Goal: Information Seeking & Learning: Learn about a topic

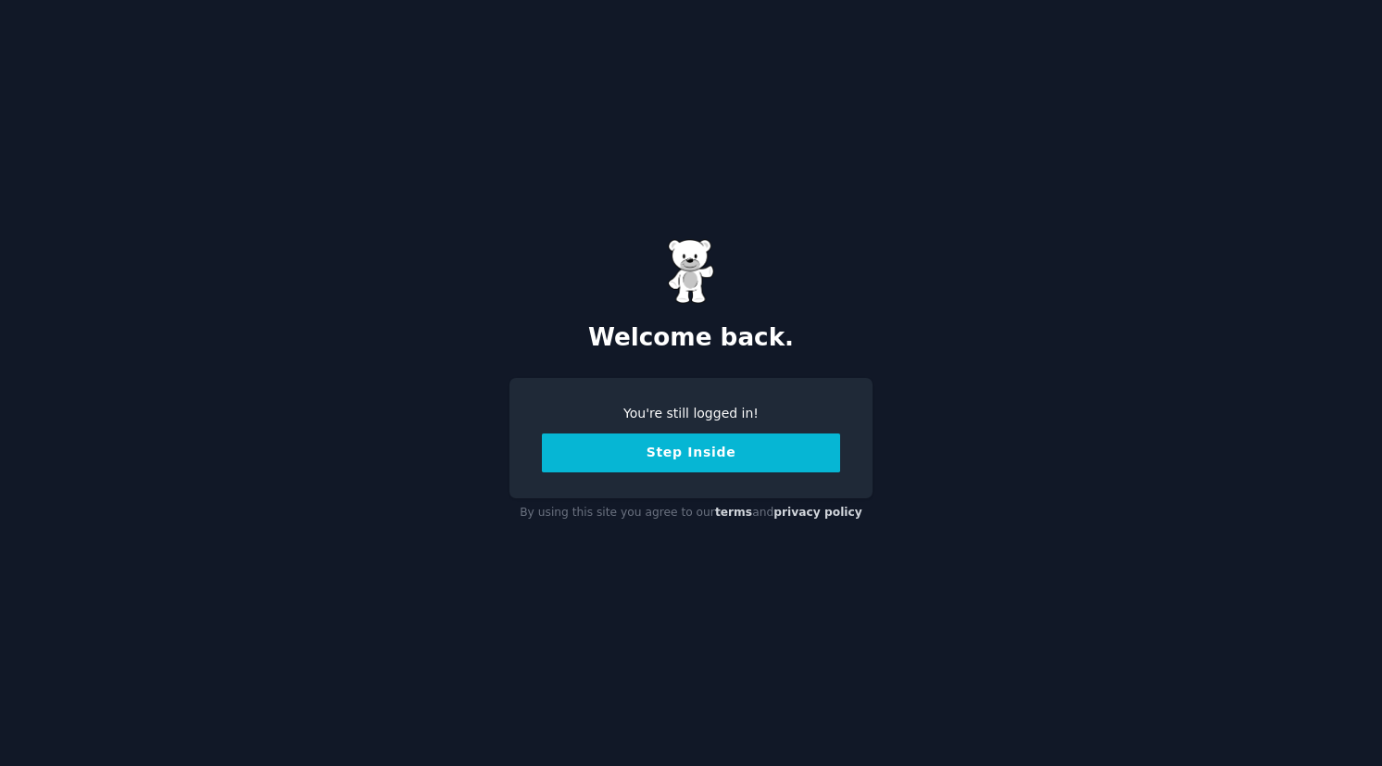
click at [667, 458] on button "Step Inside" at bounding box center [691, 452] width 298 height 39
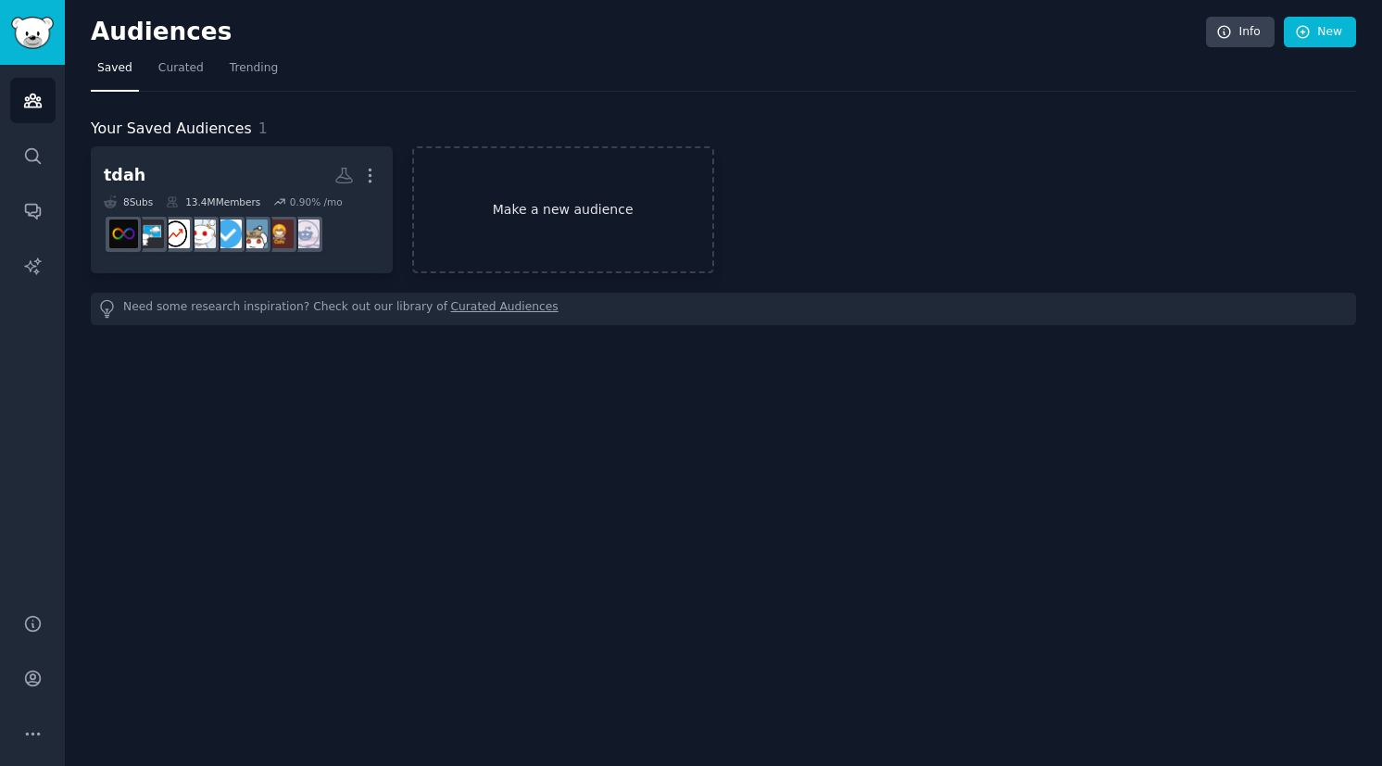
click at [480, 207] on link "Make a new audience" at bounding box center [563, 209] width 302 height 127
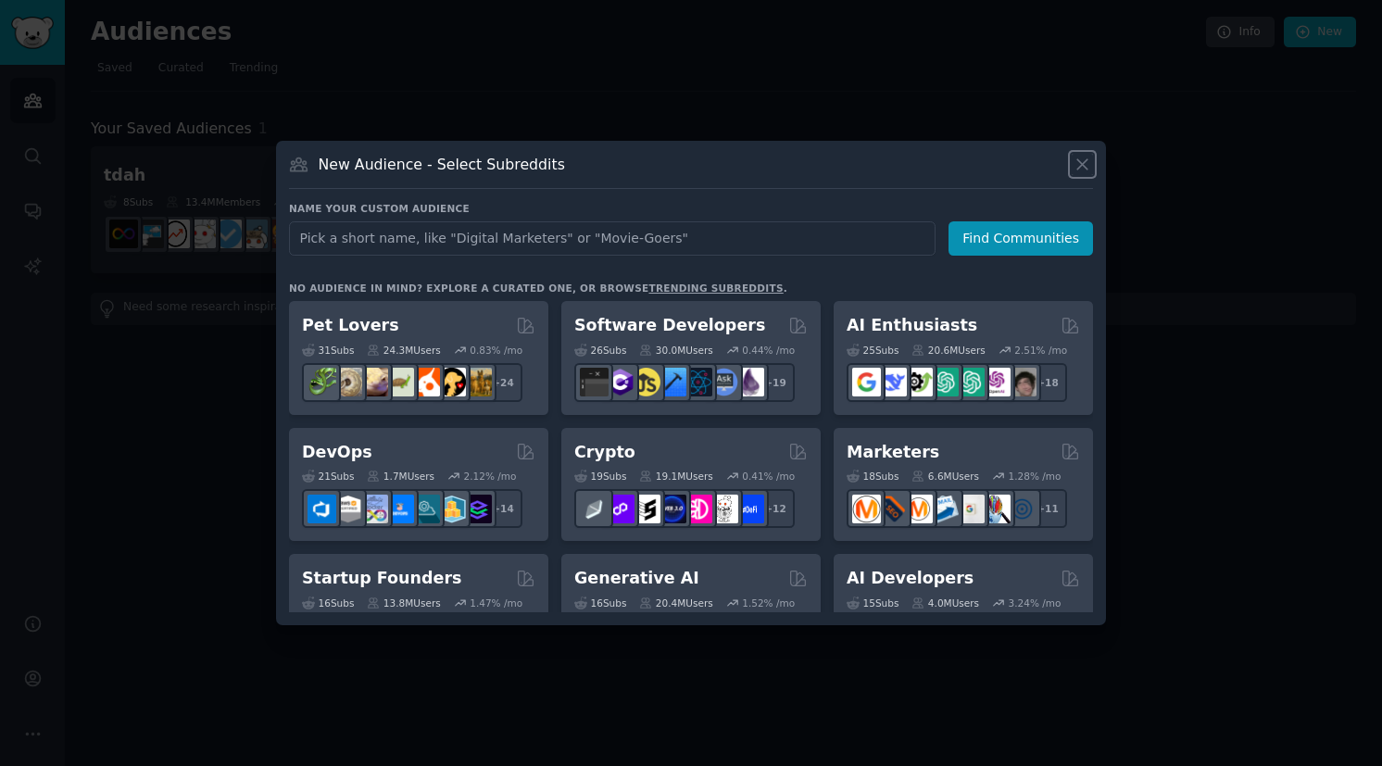
click at [1078, 155] on icon at bounding box center [1081, 164] width 19 height 19
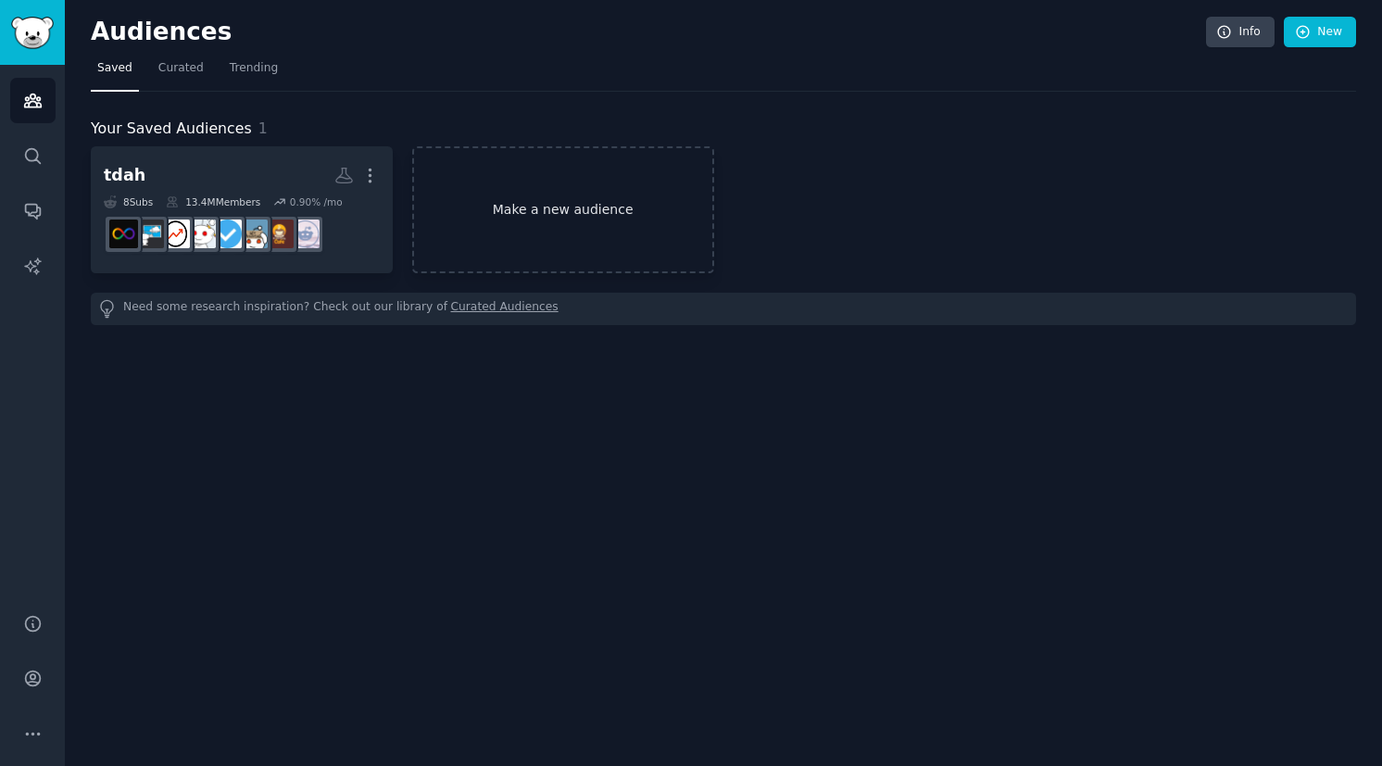
click at [611, 211] on link "Make a new audience" at bounding box center [563, 209] width 302 height 127
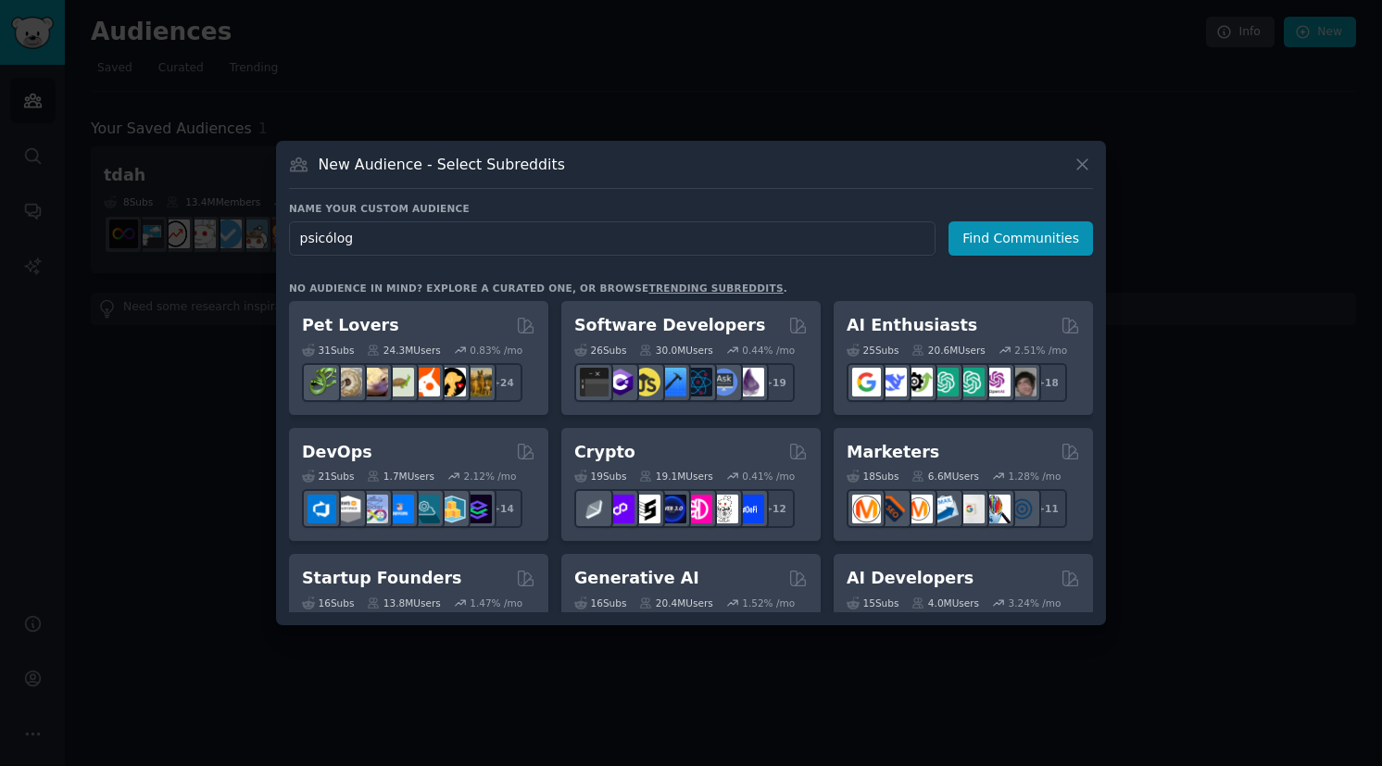
type input "psicólogo"
click at [1032, 234] on button "Find Communities" at bounding box center [1020, 238] width 144 height 34
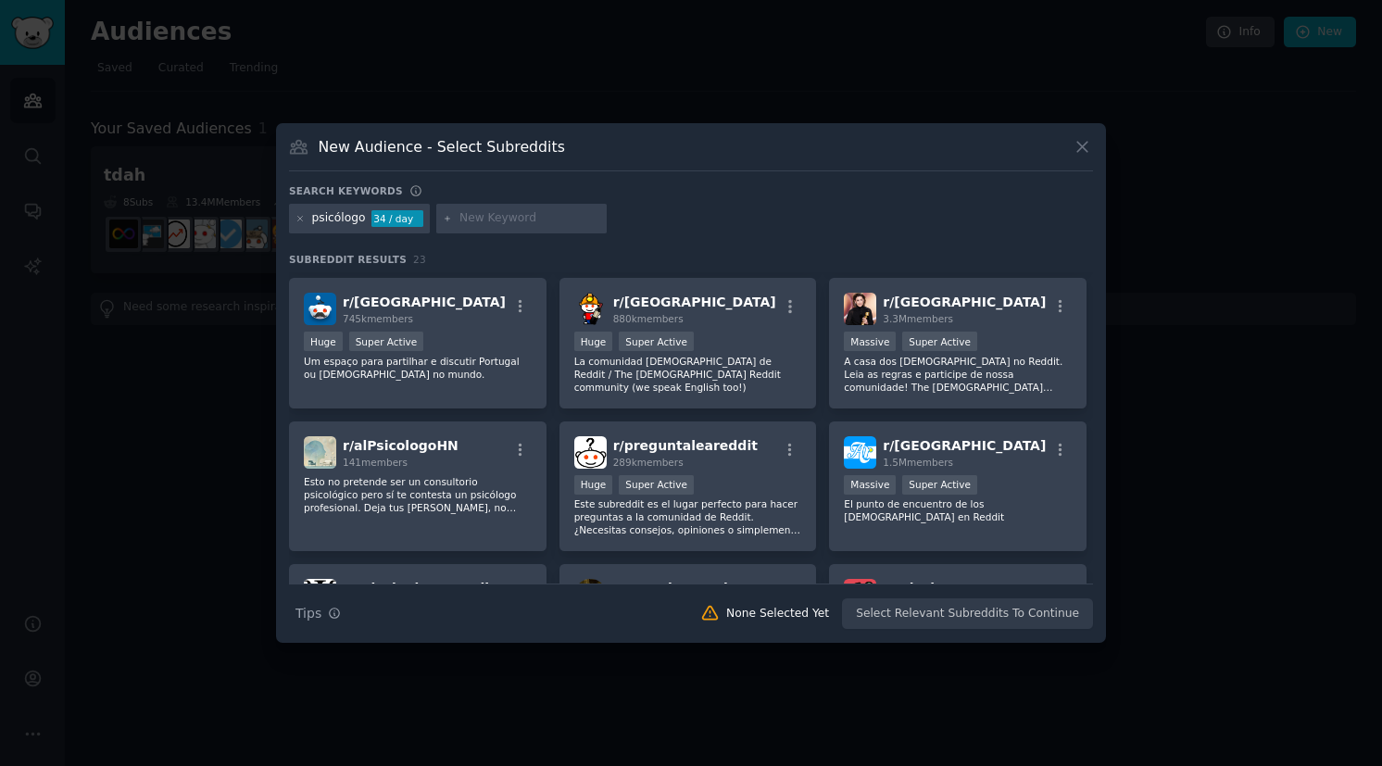
scroll to position [148, 0]
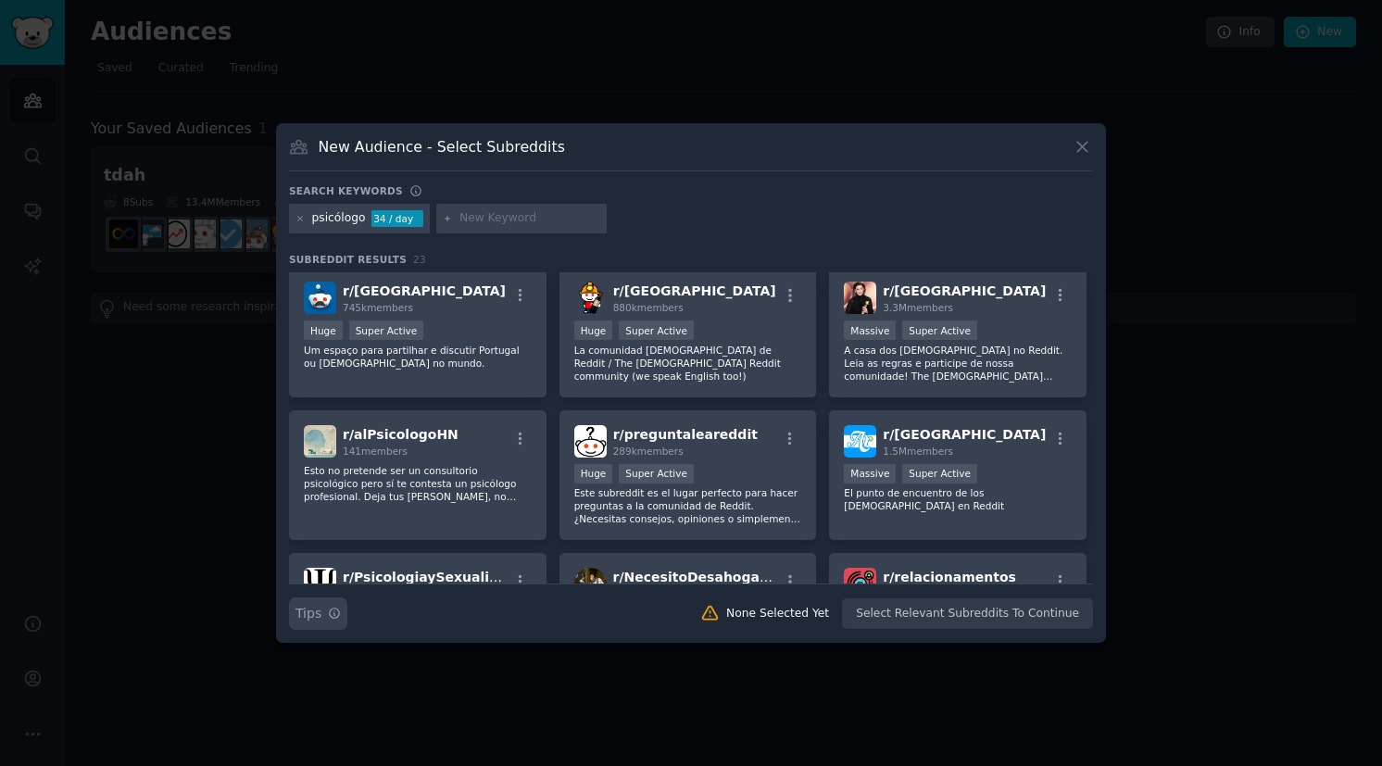
click at [336, 611] on icon "button" at bounding box center [334, 613] width 13 height 13
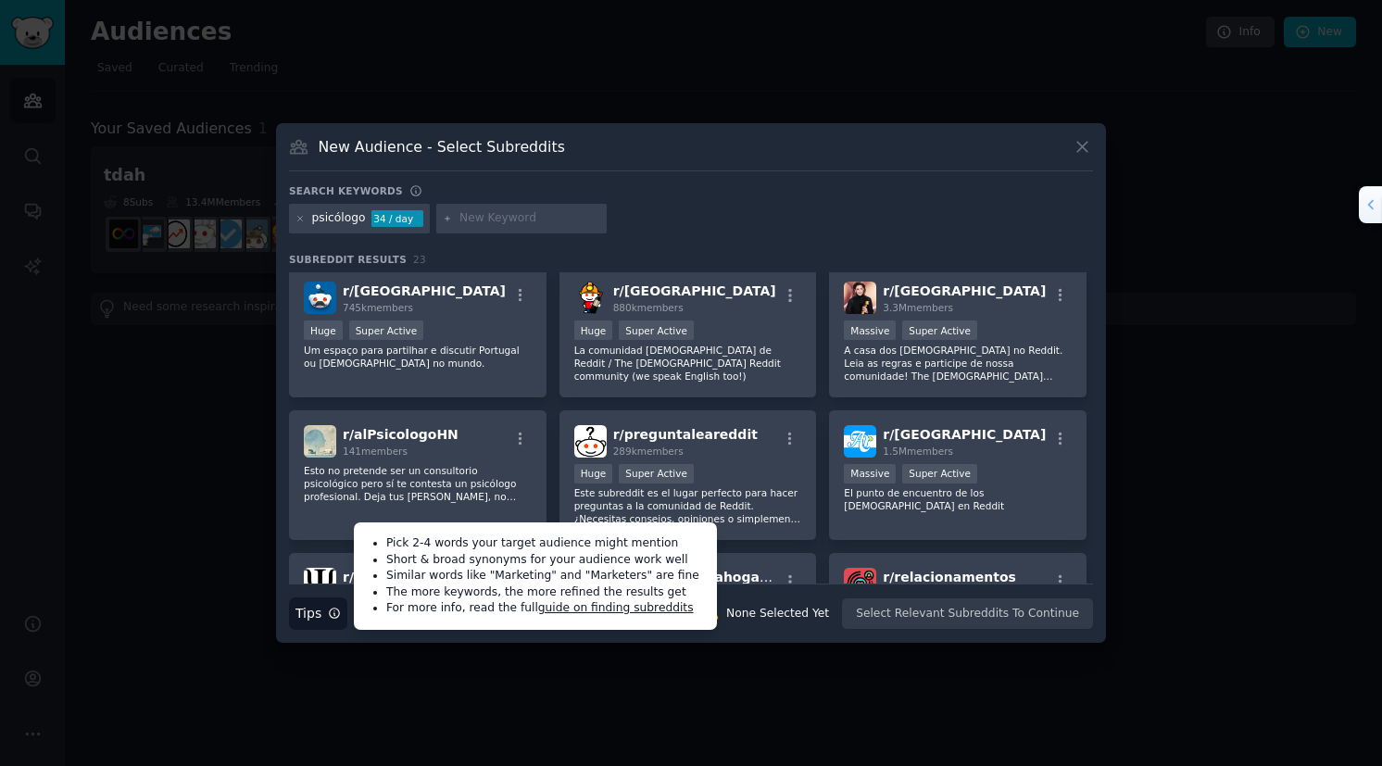
click at [692, 216] on div "psicólogo 34 / day" at bounding box center [691, 222] width 804 height 36
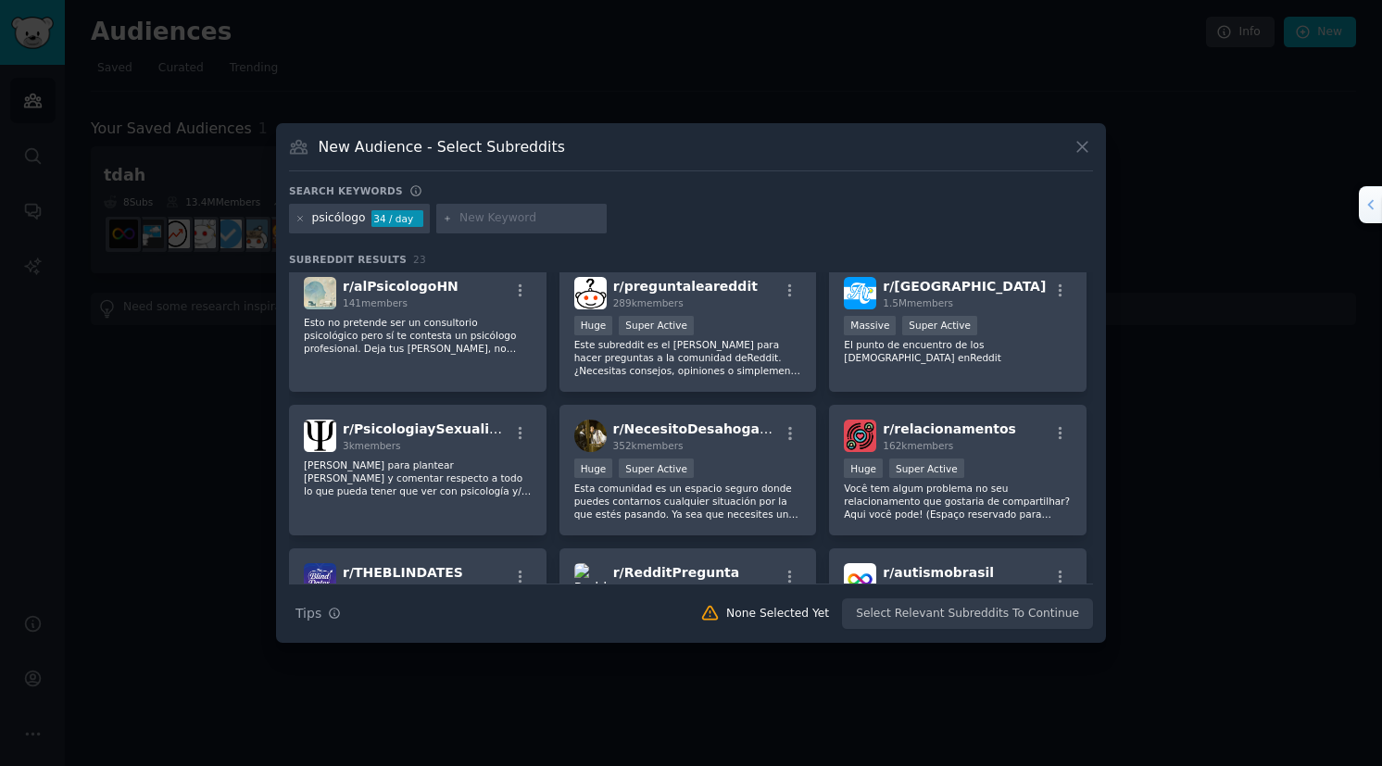
scroll to position [0, 0]
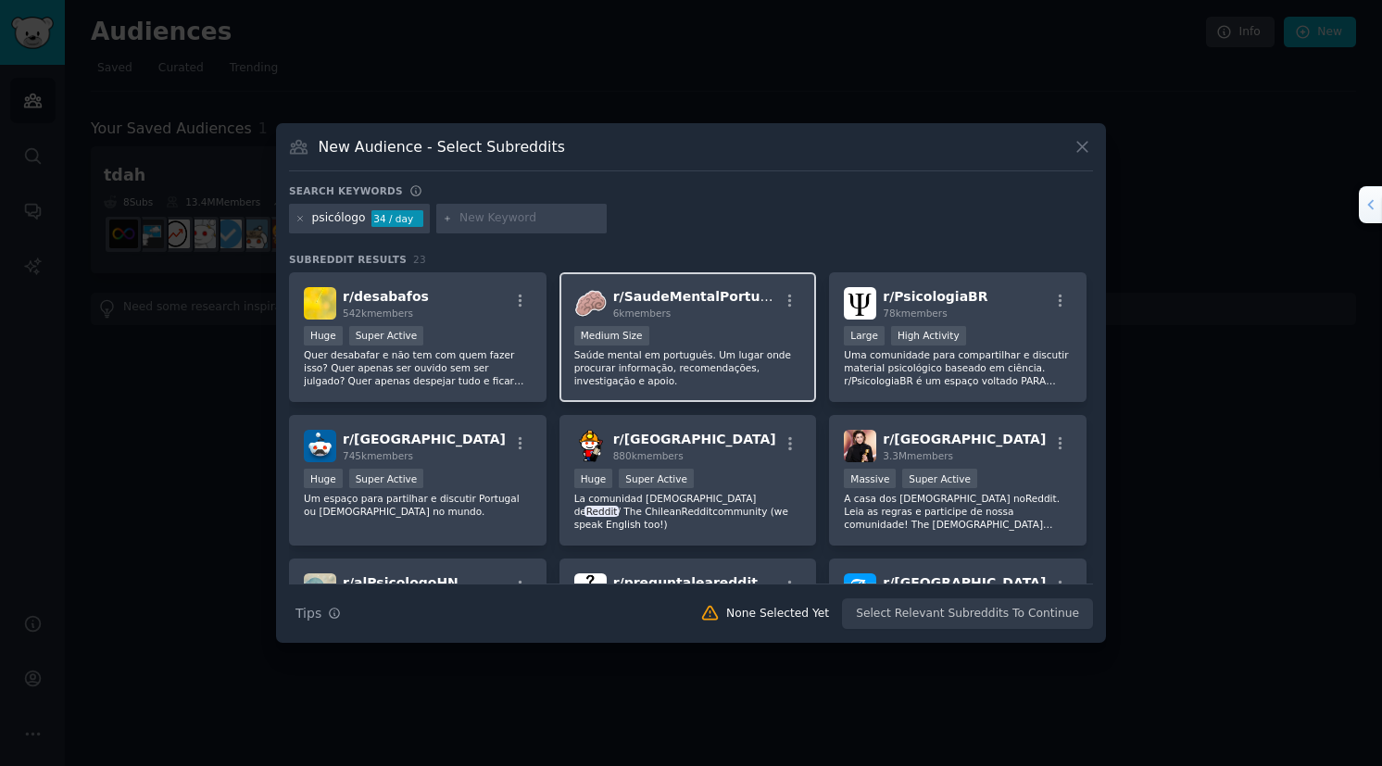
click at [683, 331] on div "1000 - 10,000 members Medium Size" at bounding box center [688, 337] width 228 height 23
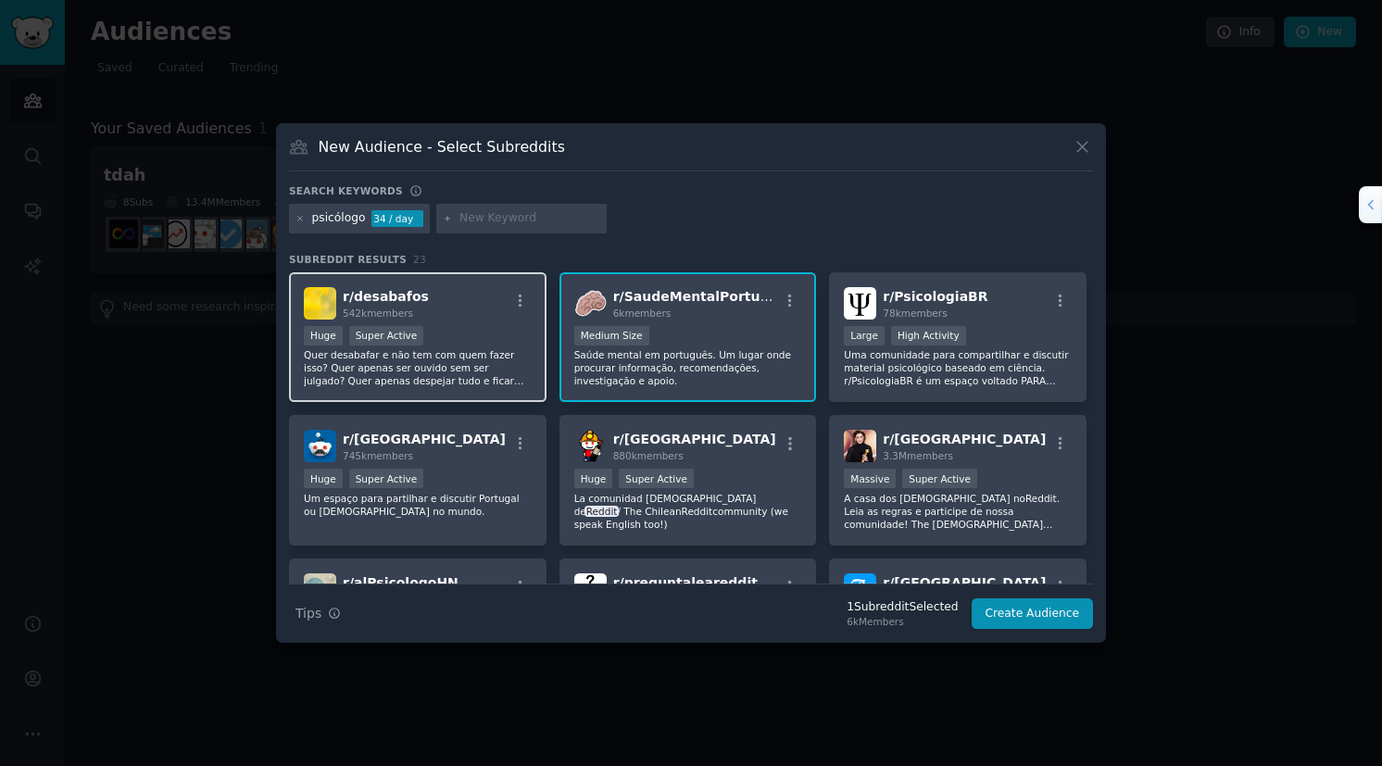
click at [404, 375] on p "Quer desabafar e não tem com quem fazer isso? Quer apenas ser ouvido sem ser ju…" at bounding box center [418, 367] width 228 height 39
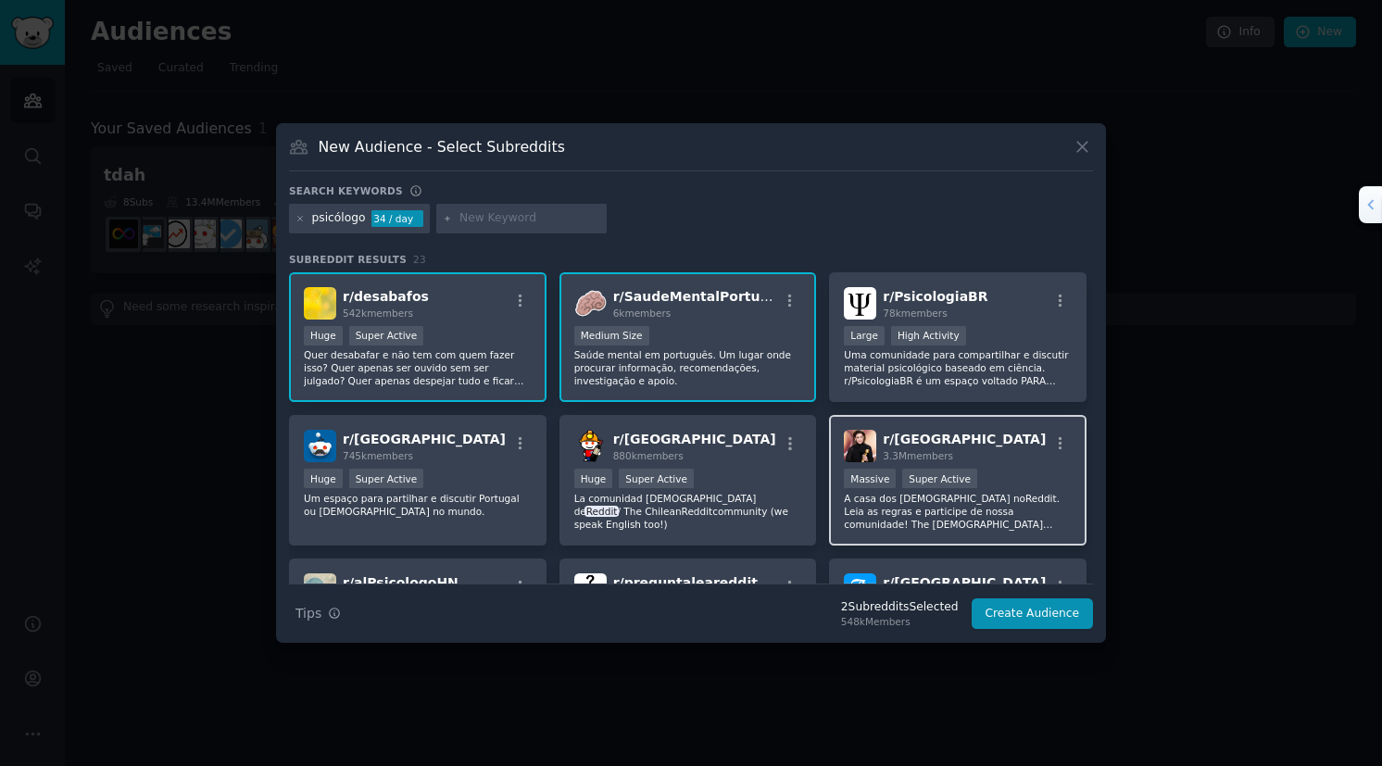
click at [983, 431] on div "r/ brasil 3.3M members" at bounding box center [958, 446] width 228 height 32
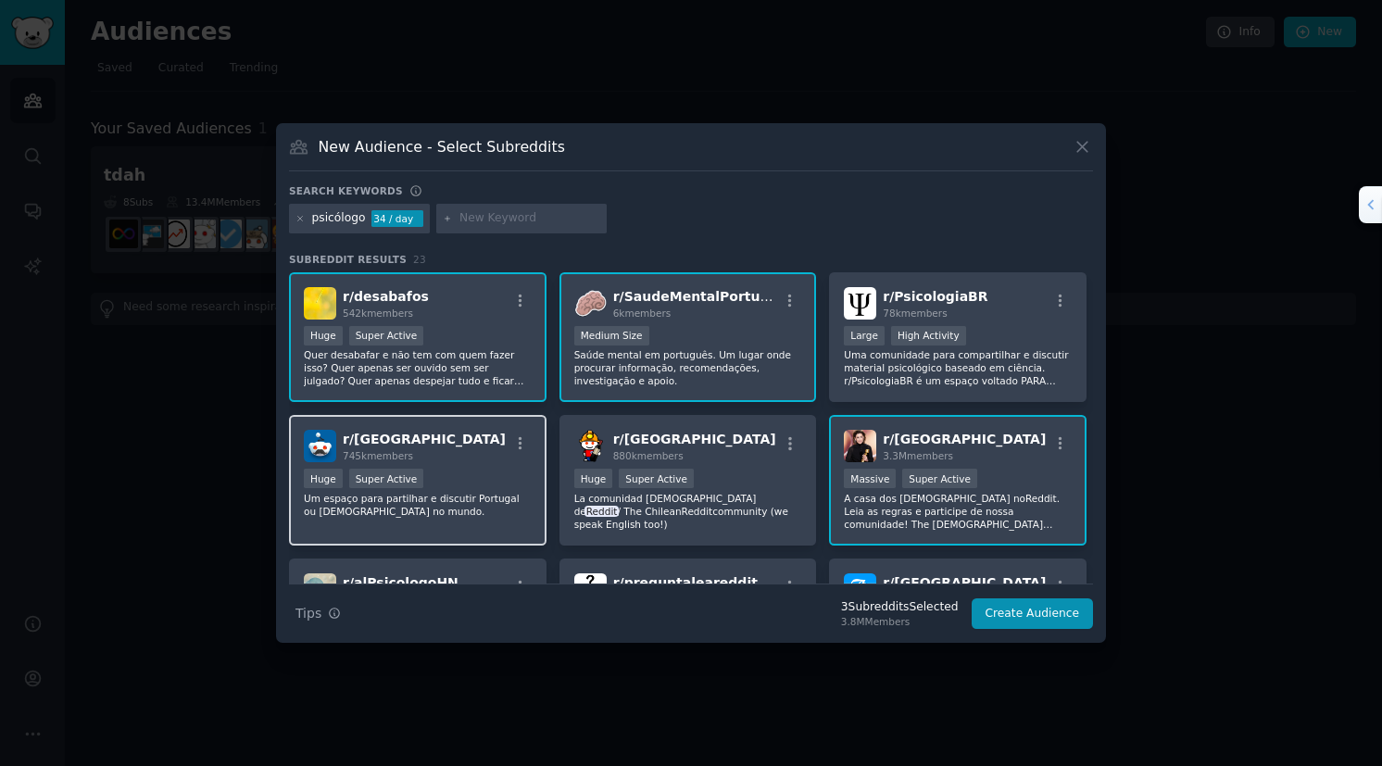
click at [498, 482] on div "Huge Super Active" at bounding box center [418, 480] width 228 height 23
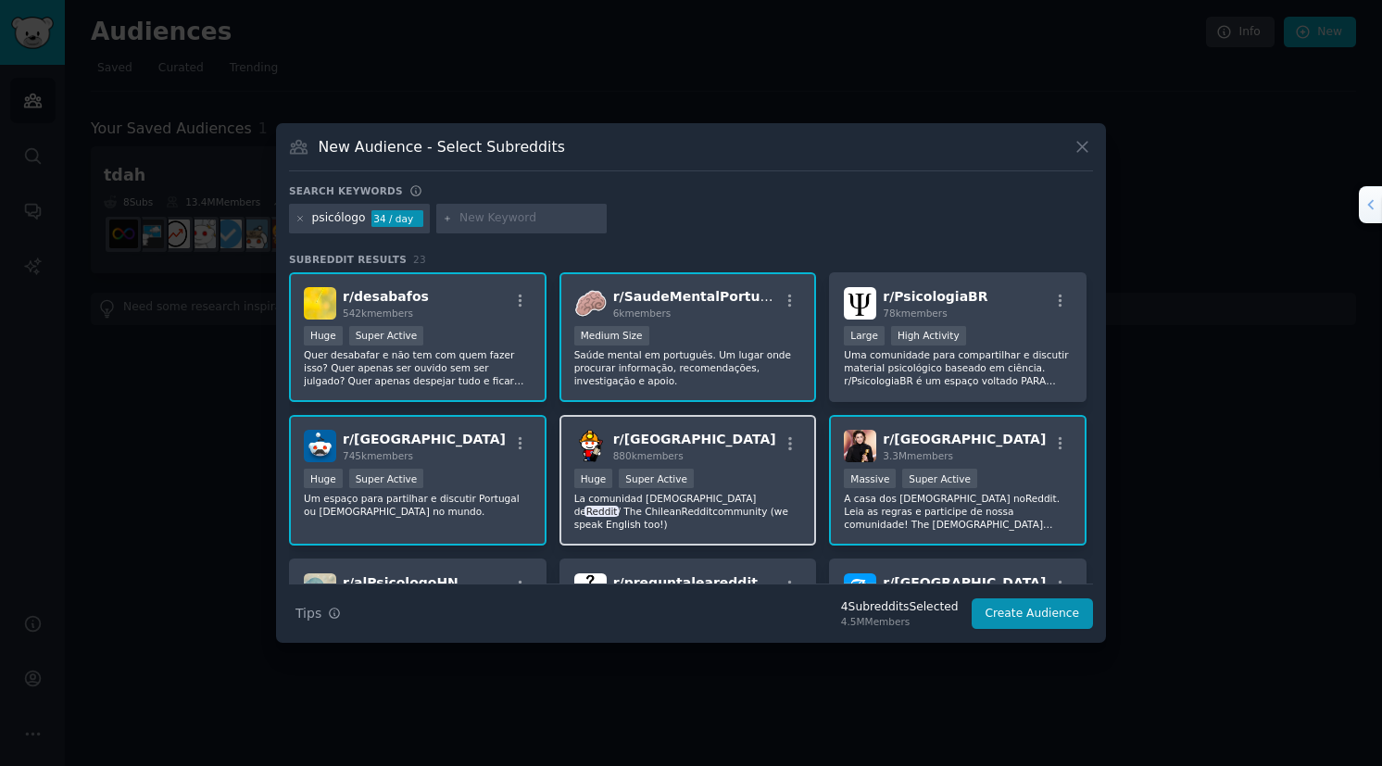
click at [669, 450] on span "880k members" at bounding box center [648, 455] width 70 height 11
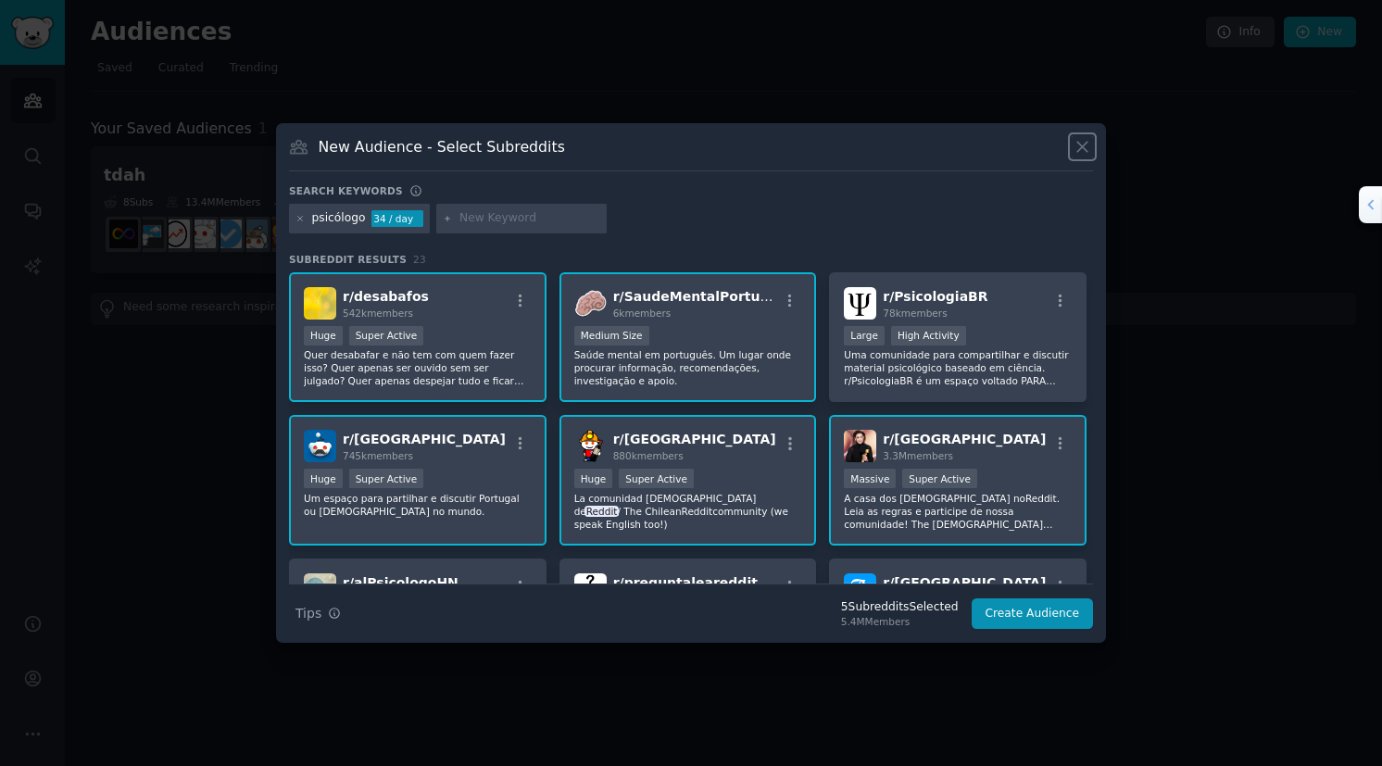
click at [1074, 144] on icon at bounding box center [1081, 146] width 19 height 19
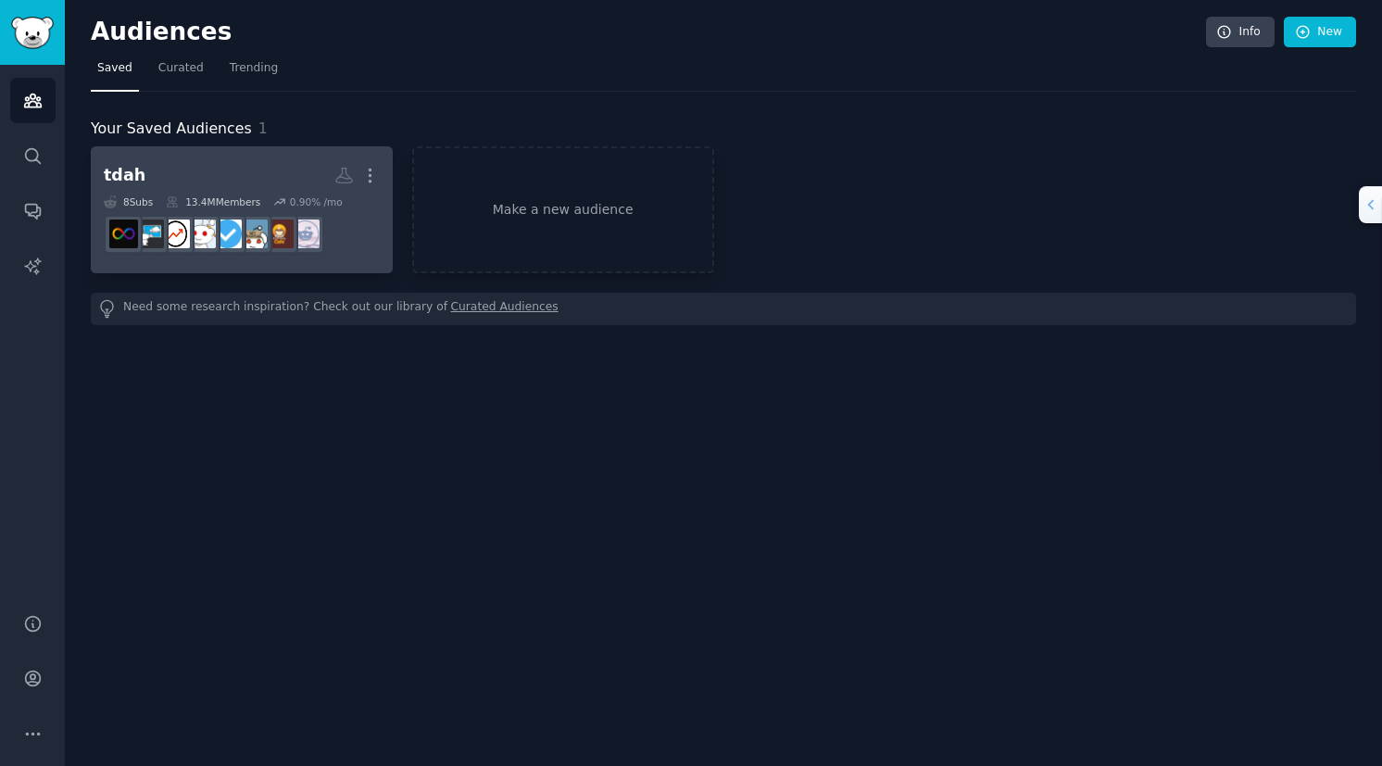
click at [259, 181] on h2 "tdah More" at bounding box center [242, 175] width 276 height 32
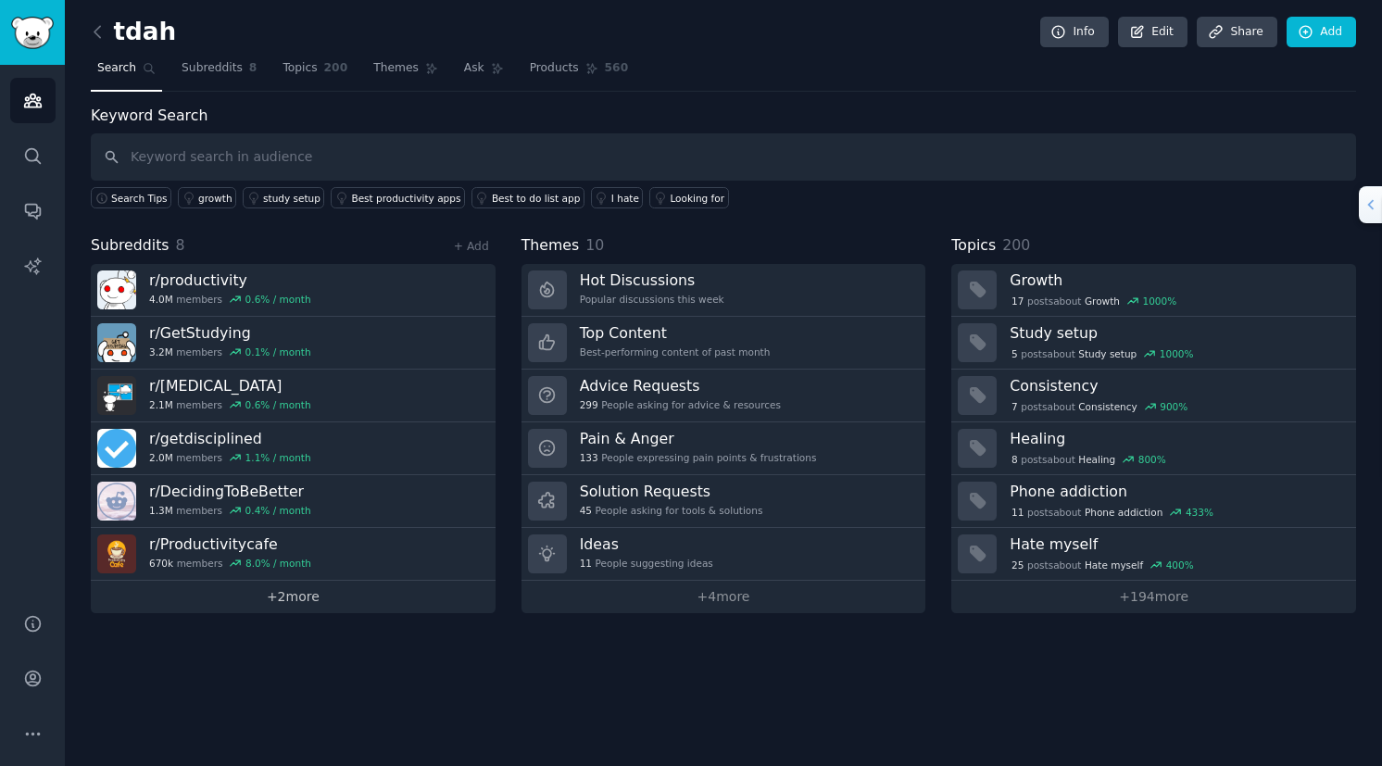
click at [306, 589] on link "+ 2 more" at bounding box center [293, 597] width 405 height 32
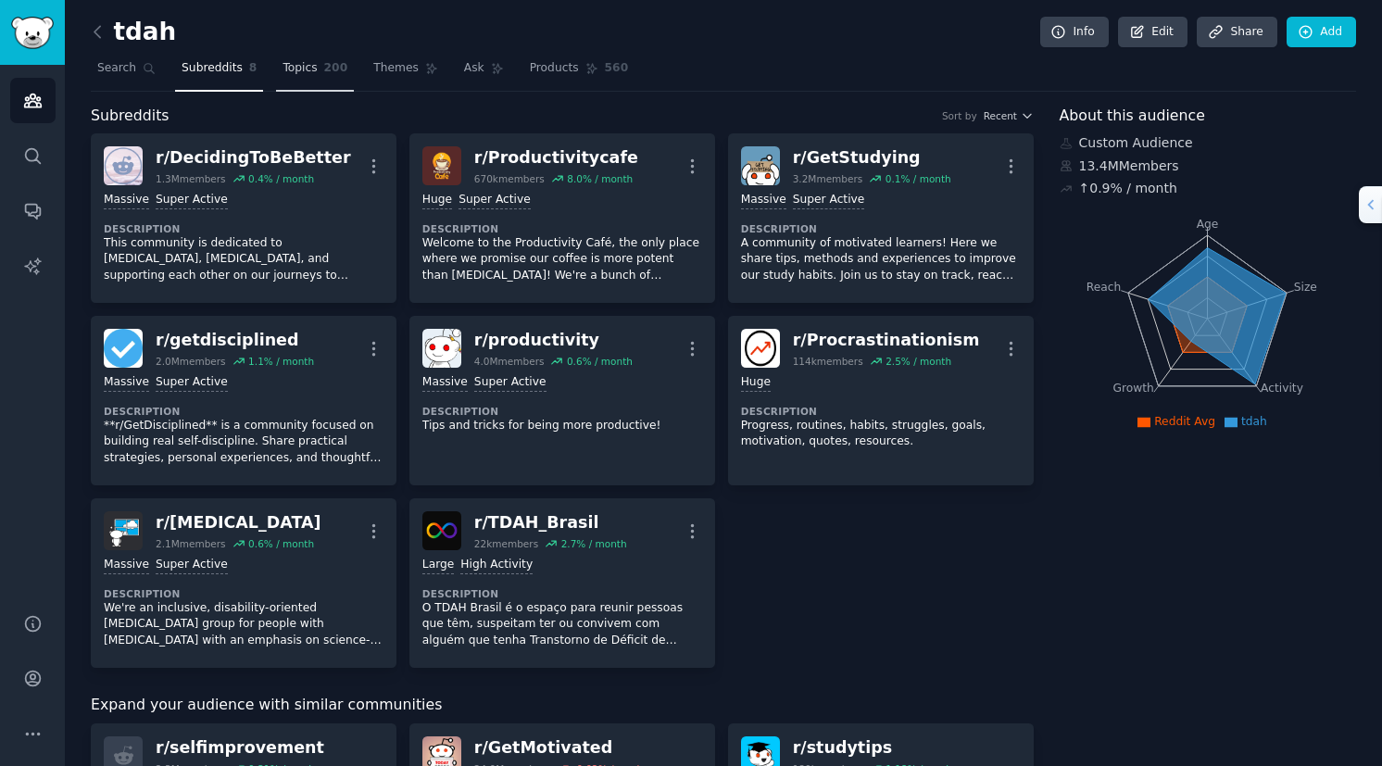
click at [283, 75] on span "Topics" at bounding box center [299, 68] width 34 height 17
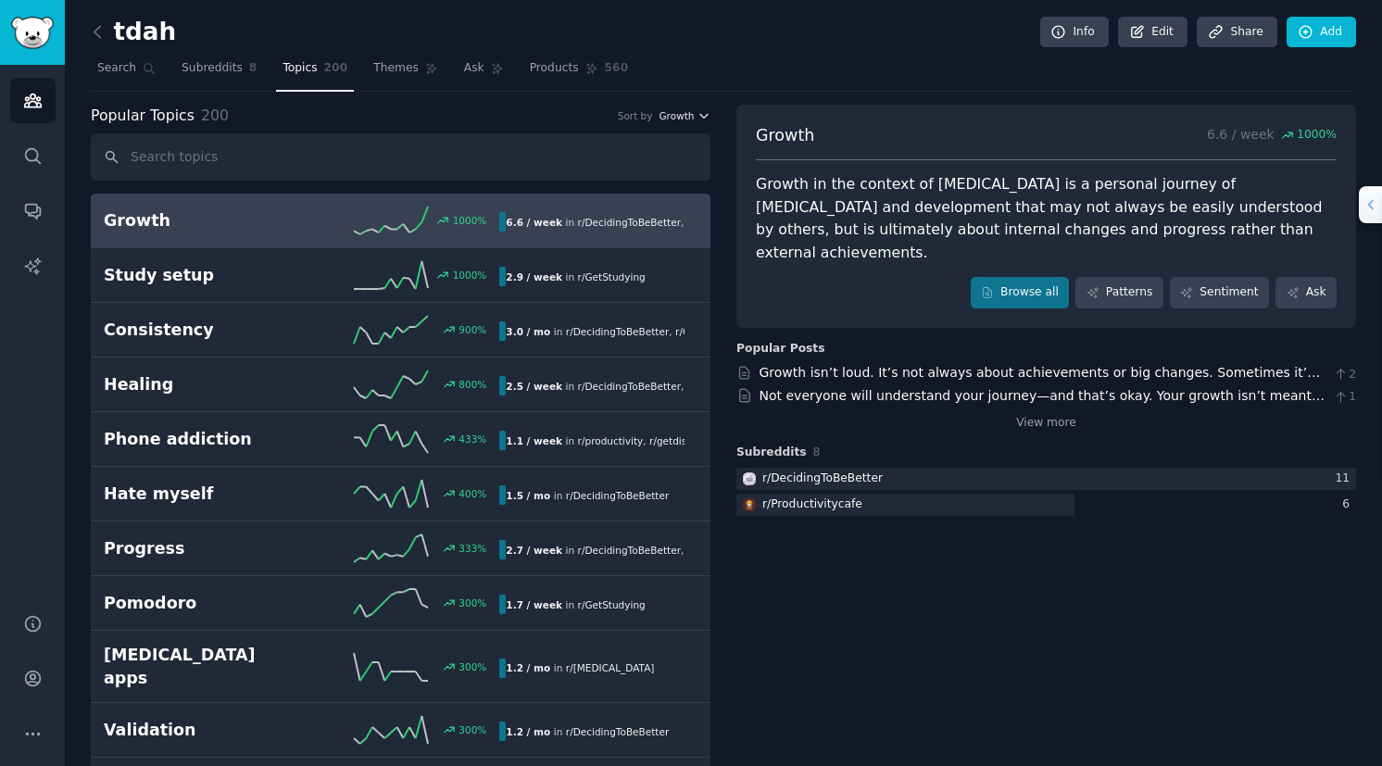
click at [693, 111] on button "Growth" at bounding box center [684, 115] width 52 height 13
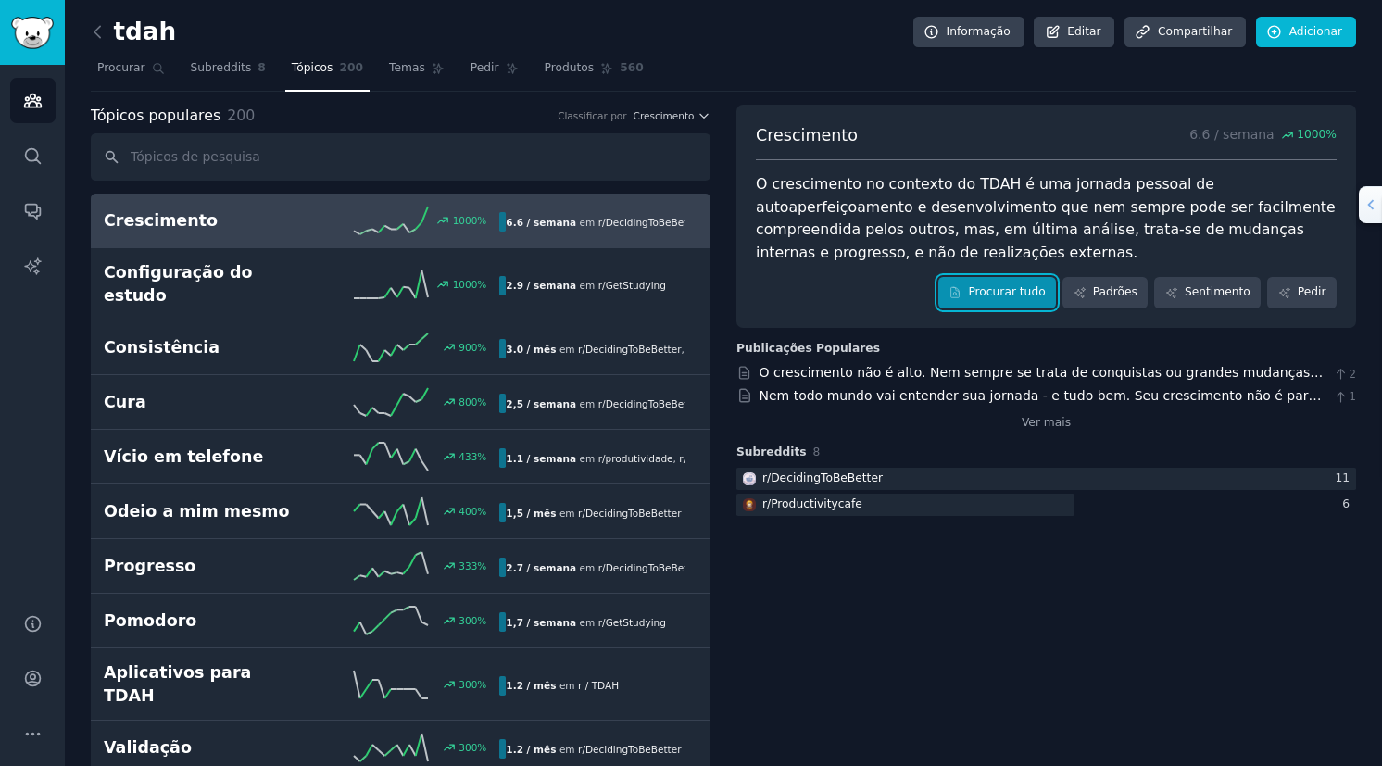
click at [997, 286] on font "Procurar tudo" at bounding box center [1006, 292] width 77 height 17
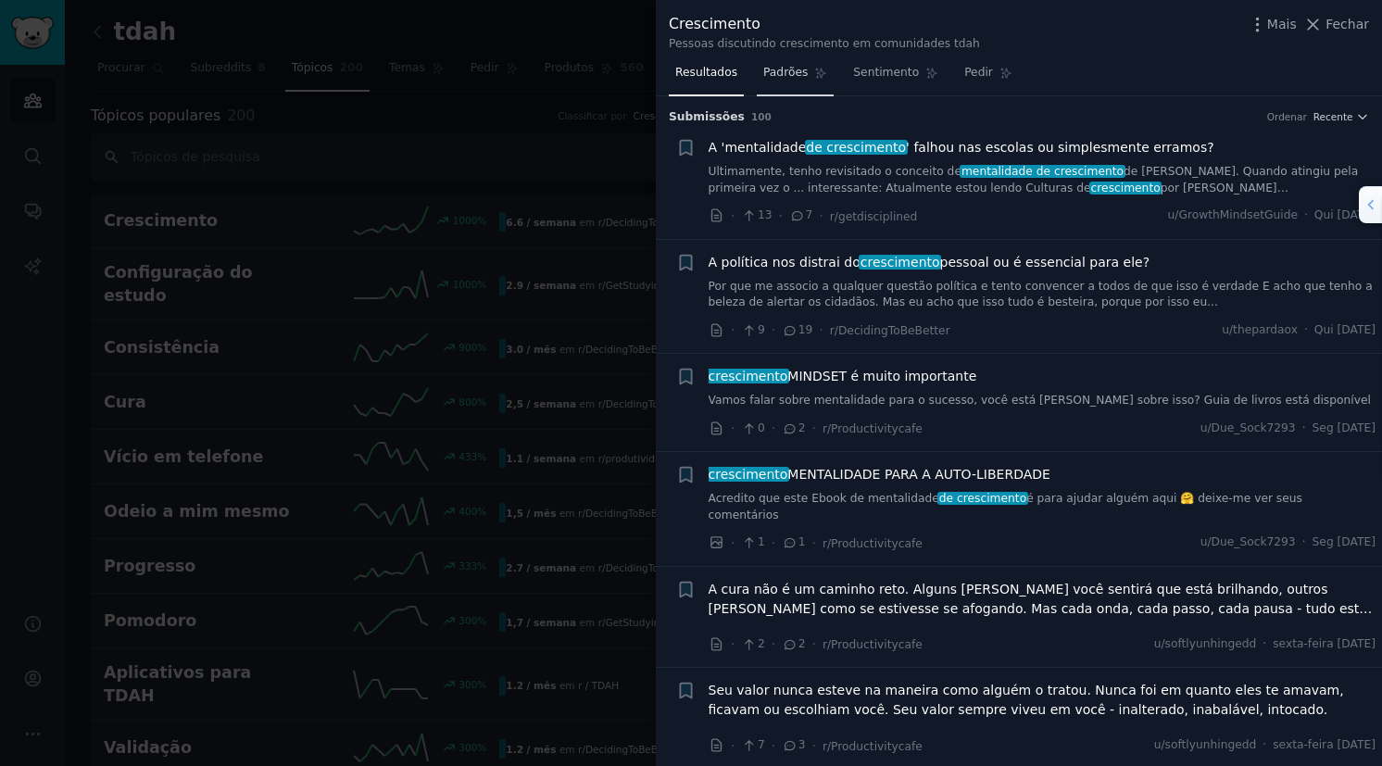
click at [788, 81] on link "Padrões" at bounding box center [795, 77] width 77 height 38
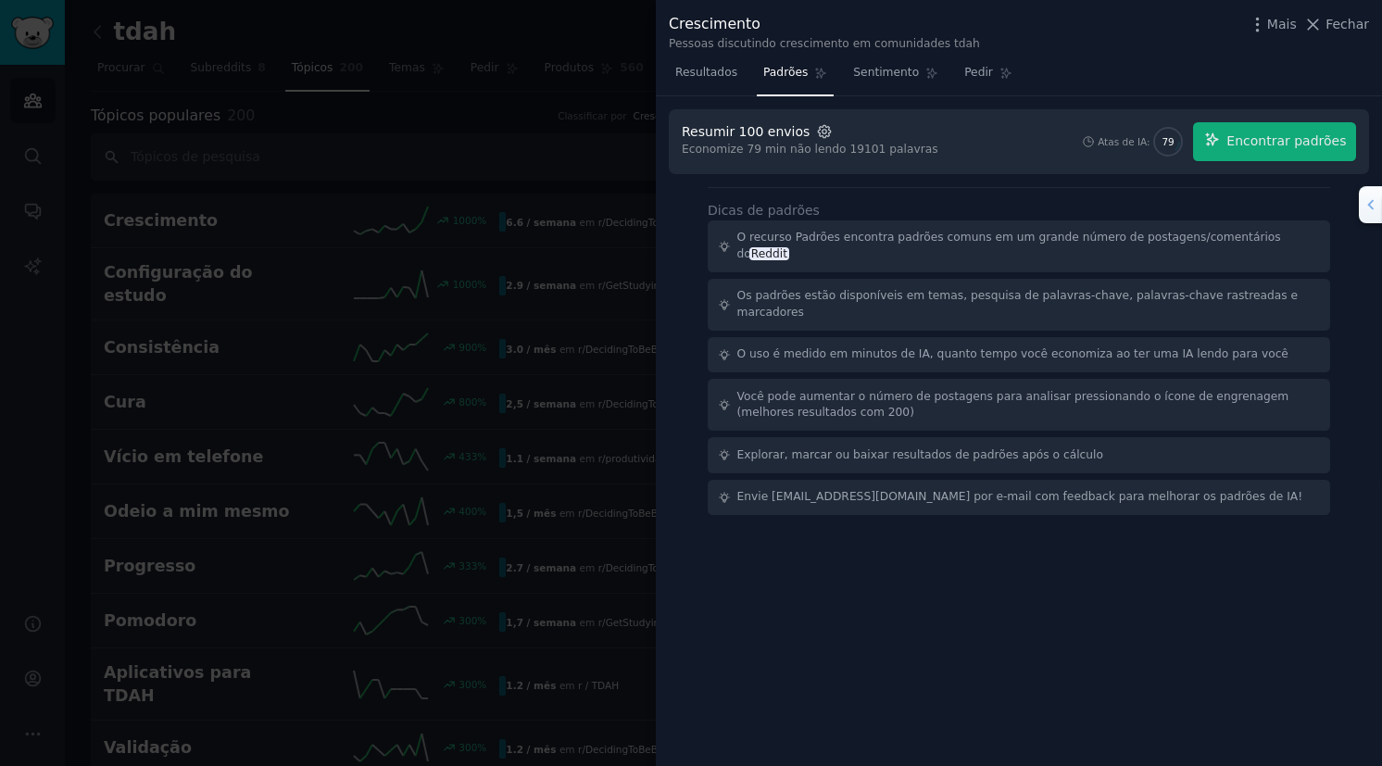
click at [816, 123] on icon "button" at bounding box center [824, 131] width 17 height 17
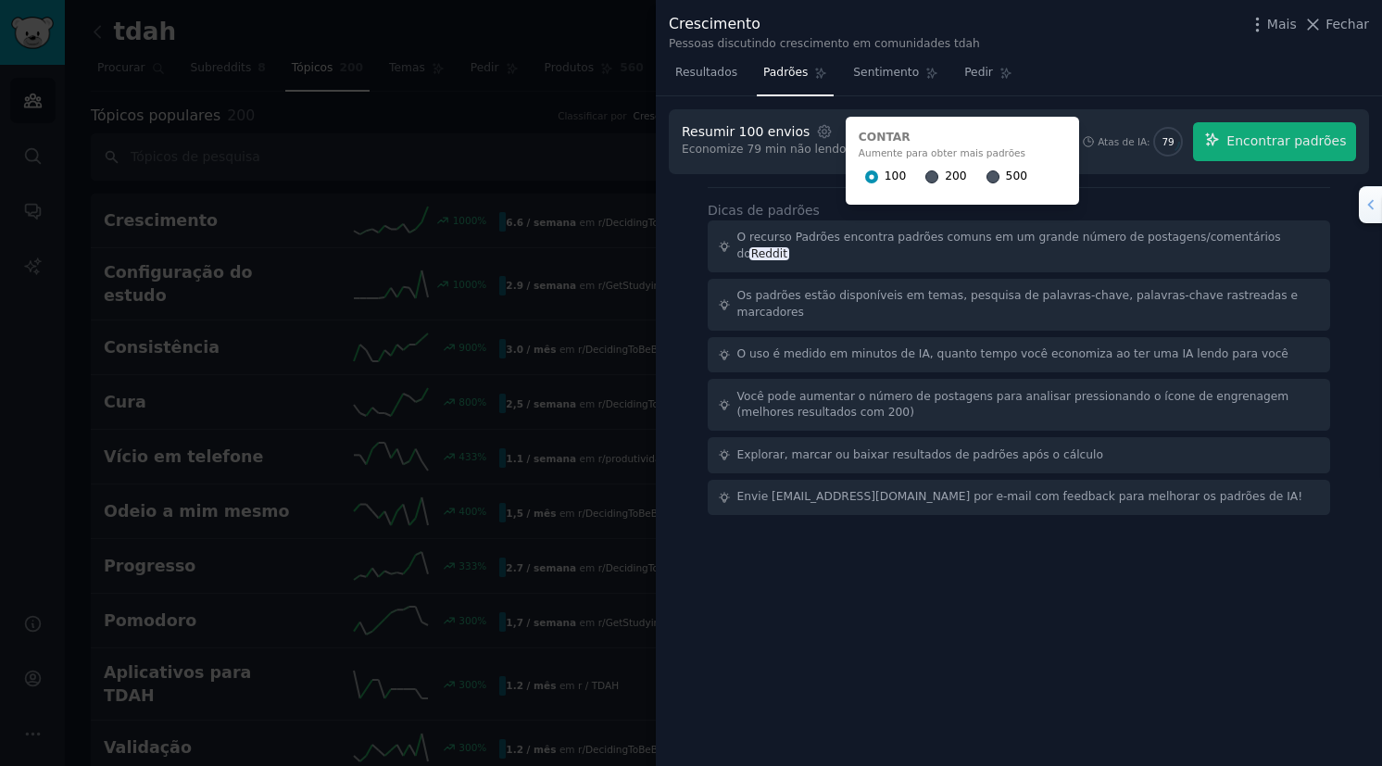
click at [925, 179] on div "200" at bounding box center [945, 177] width 41 height 30
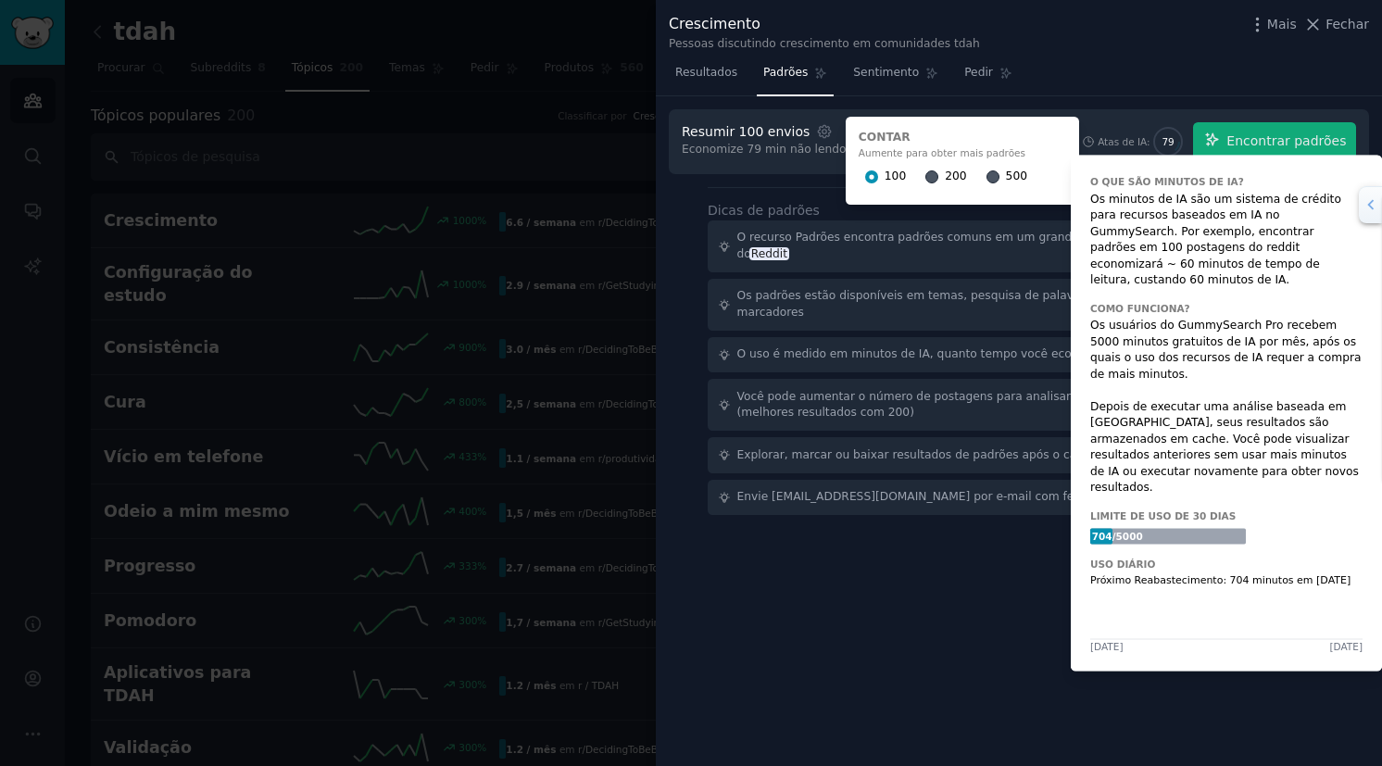
click at [1168, 96] on div "Resumir 100 envios Configurações Contar Aumente para obter mais padrões 100 200…" at bounding box center [1019, 315] width 726 height 439
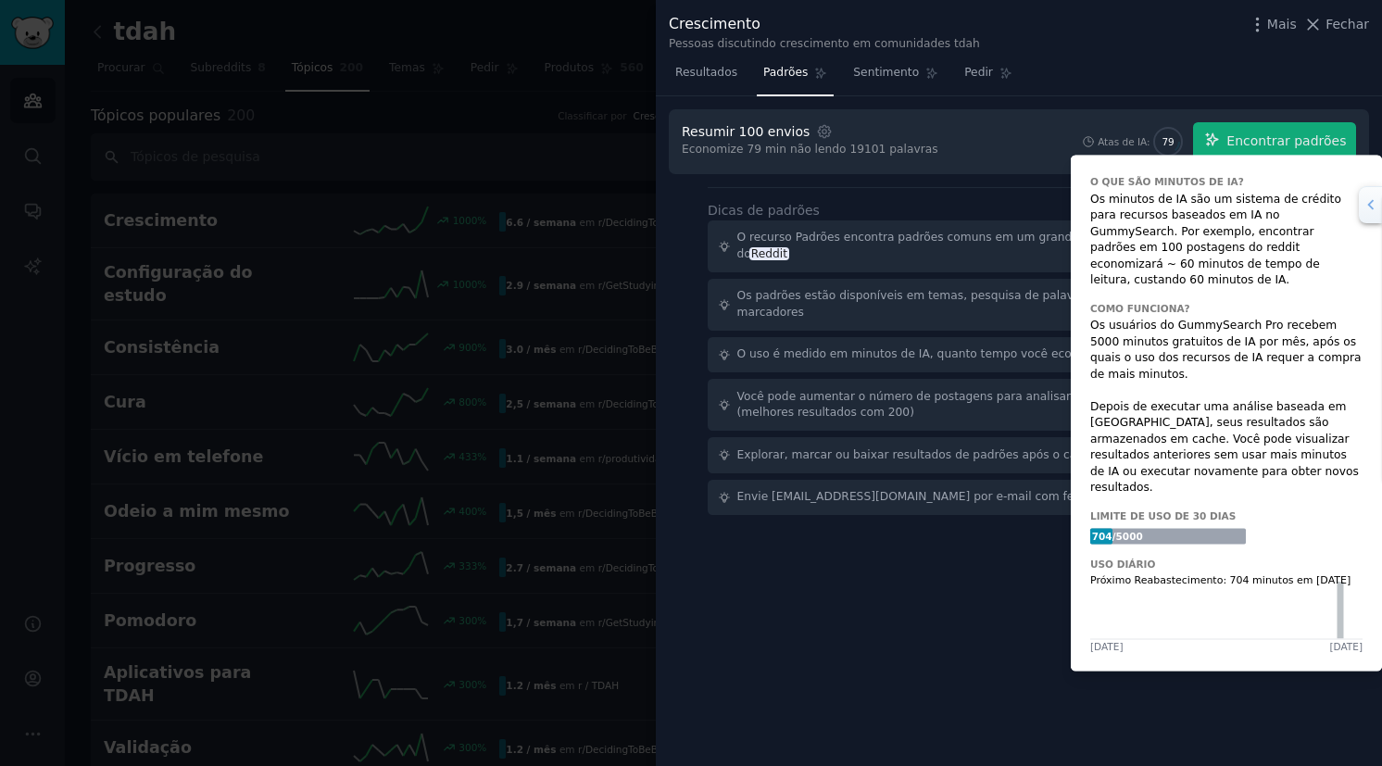
click at [1173, 141] on span "79" at bounding box center [1167, 141] width 12 height 13
drag, startPoint x: 1182, startPoint y: 141, endPoint x: 1103, endPoint y: 78, distance: 100.8
click at [1135, 73] on div "Resultados Padrões Sentimento Pedir" at bounding box center [1019, 77] width 726 height 38
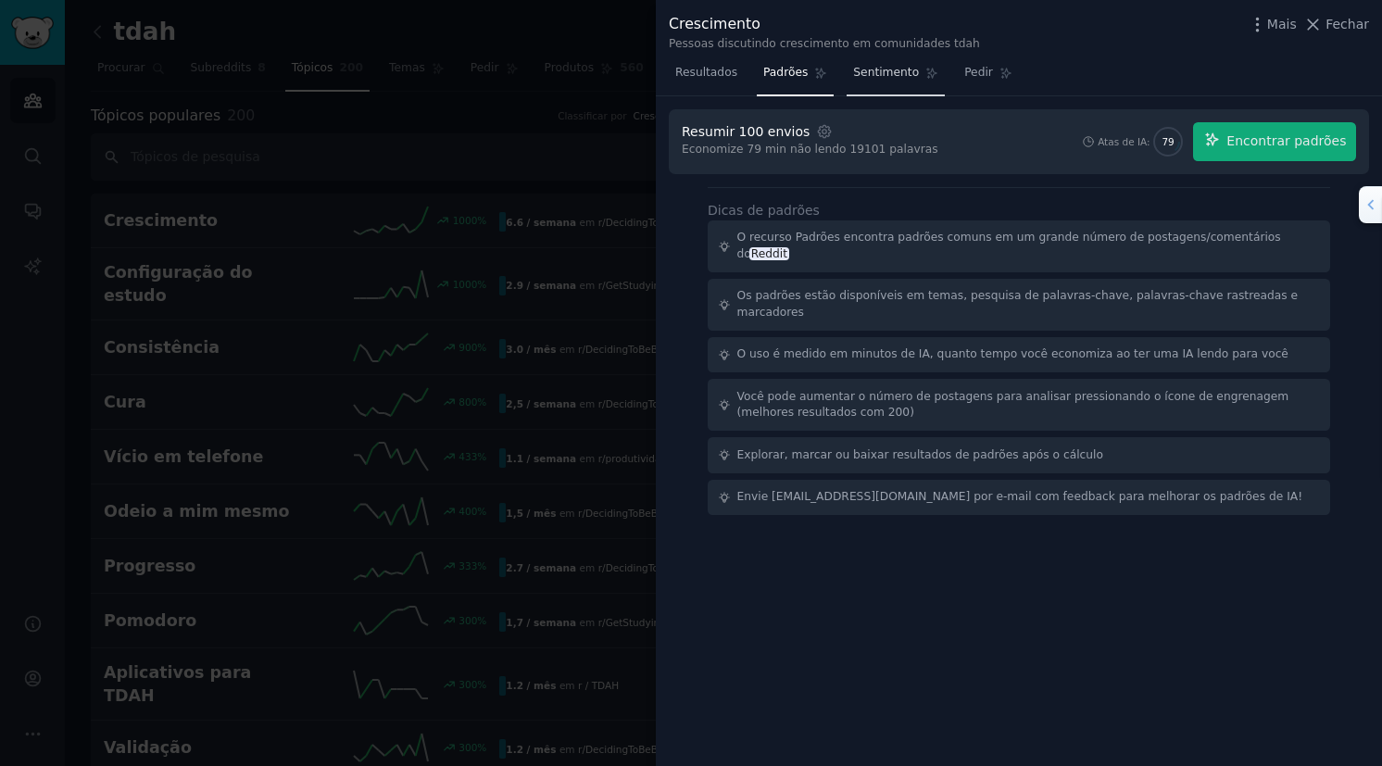
click at [863, 70] on span "Sentimento" at bounding box center [886, 73] width 66 height 17
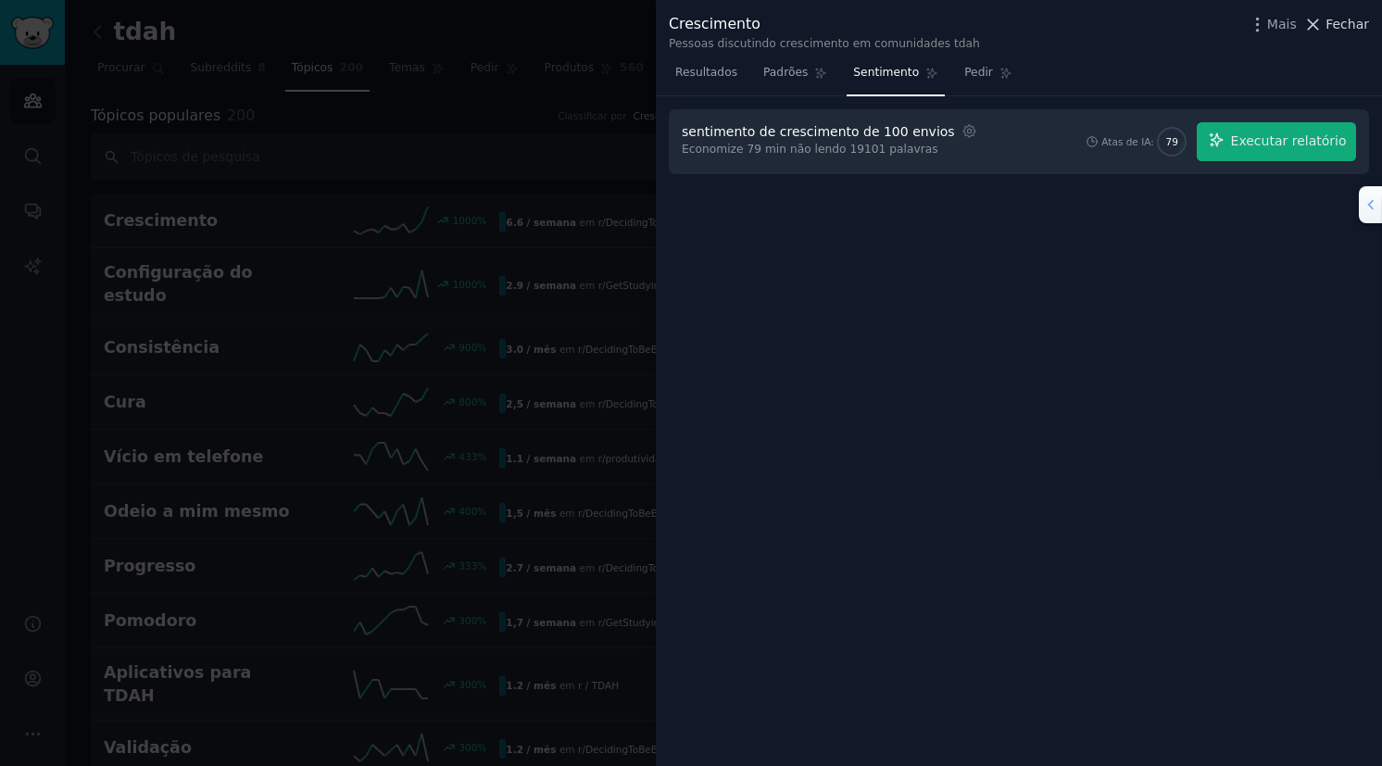
click at [1346, 28] on span "Fechar" at bounding box center [1347, 24] width 44 height 19
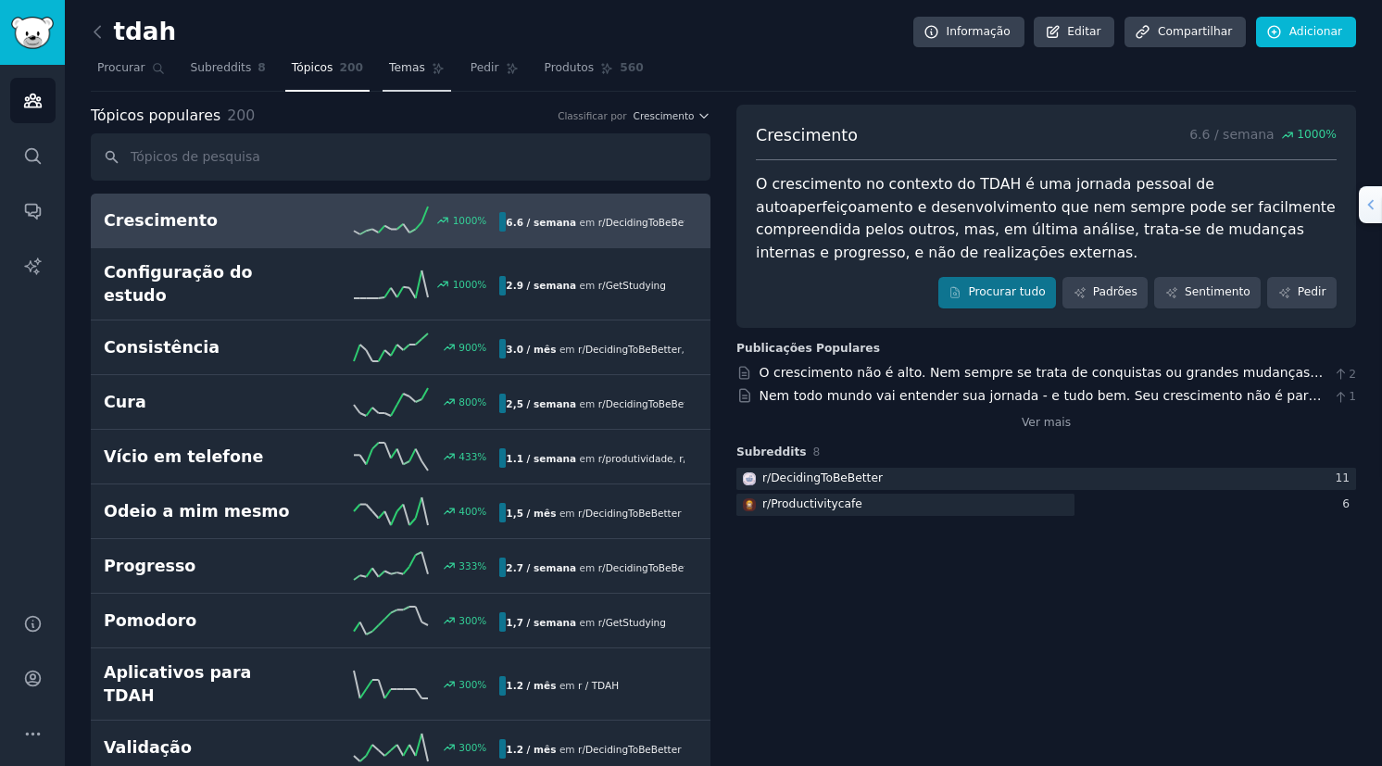
click at [393, 58] on link "Temas" at bounding box center [416, 73] width 69 height 38
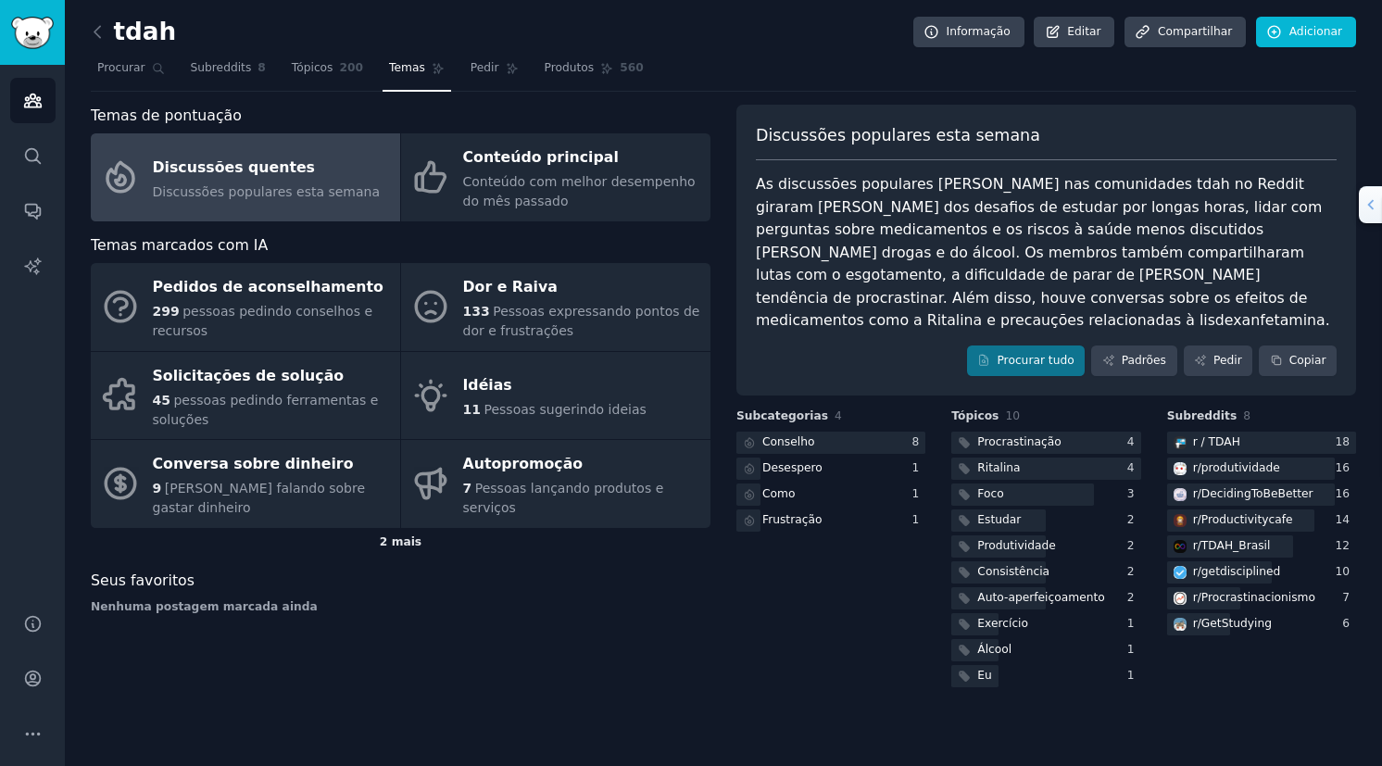
click at [404, 531] on div "2 mais" at bounding box center [400, 543] width 619 height 30
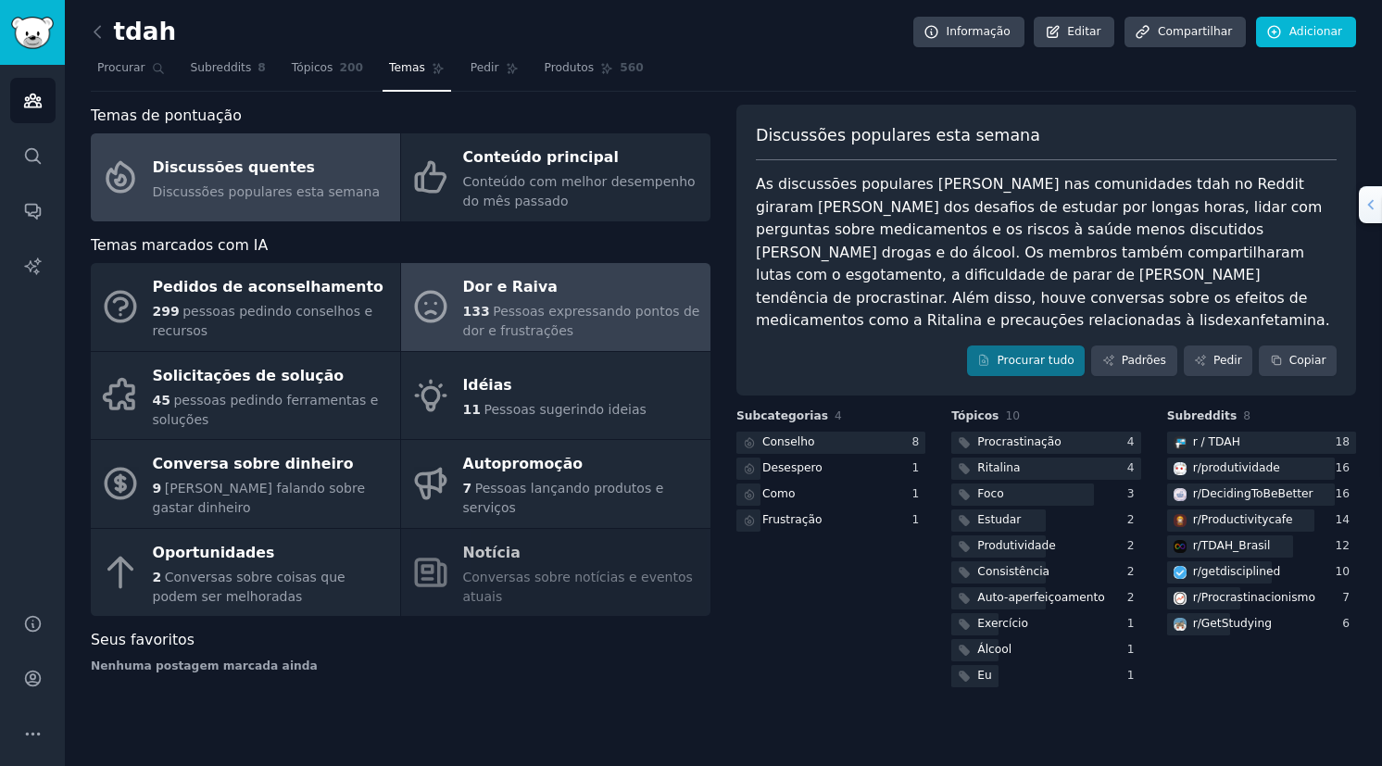
click at [502, 297] on div "Dor e Raiva" at bounding box center [582, 288] width 238 height 30
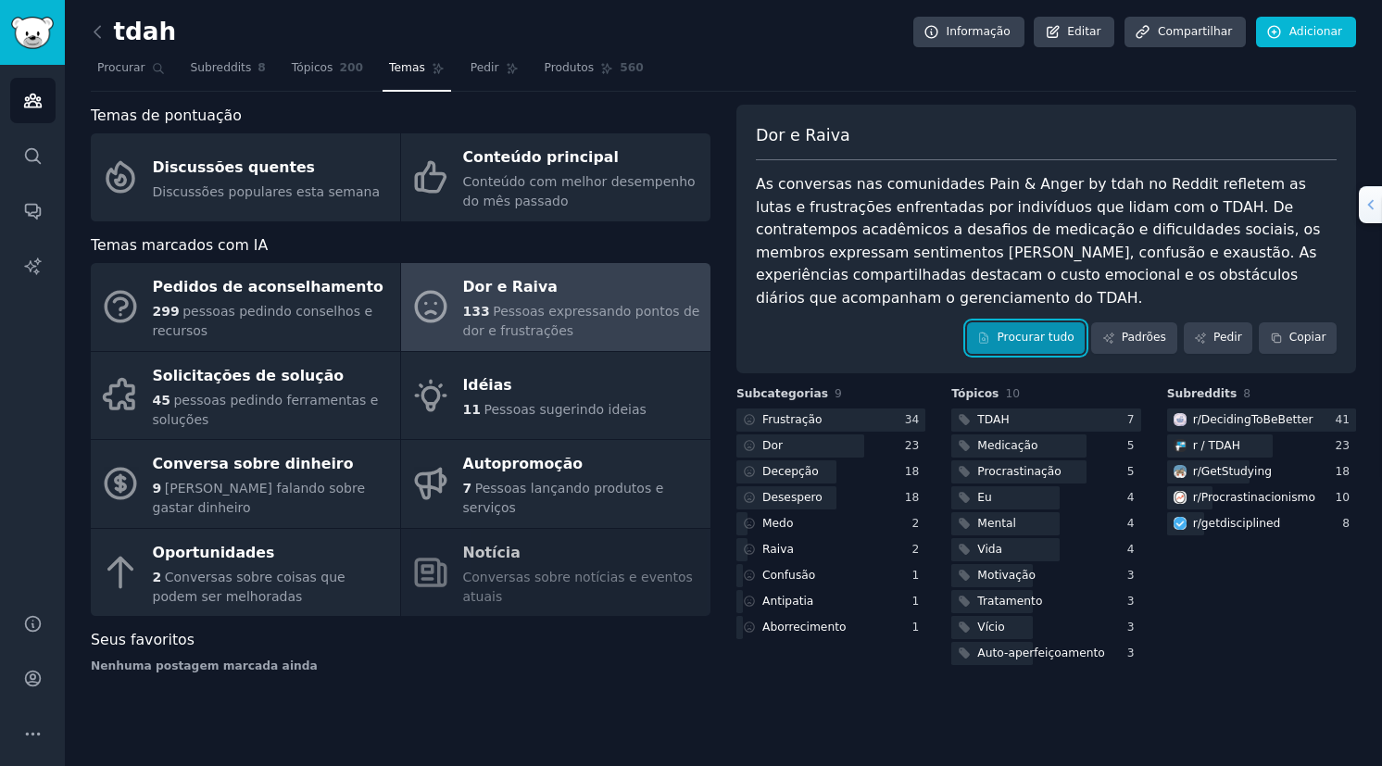
click at [1046, 330] on font "Procurar tudo" at bounding box center [1034, 338] width 77 height 17
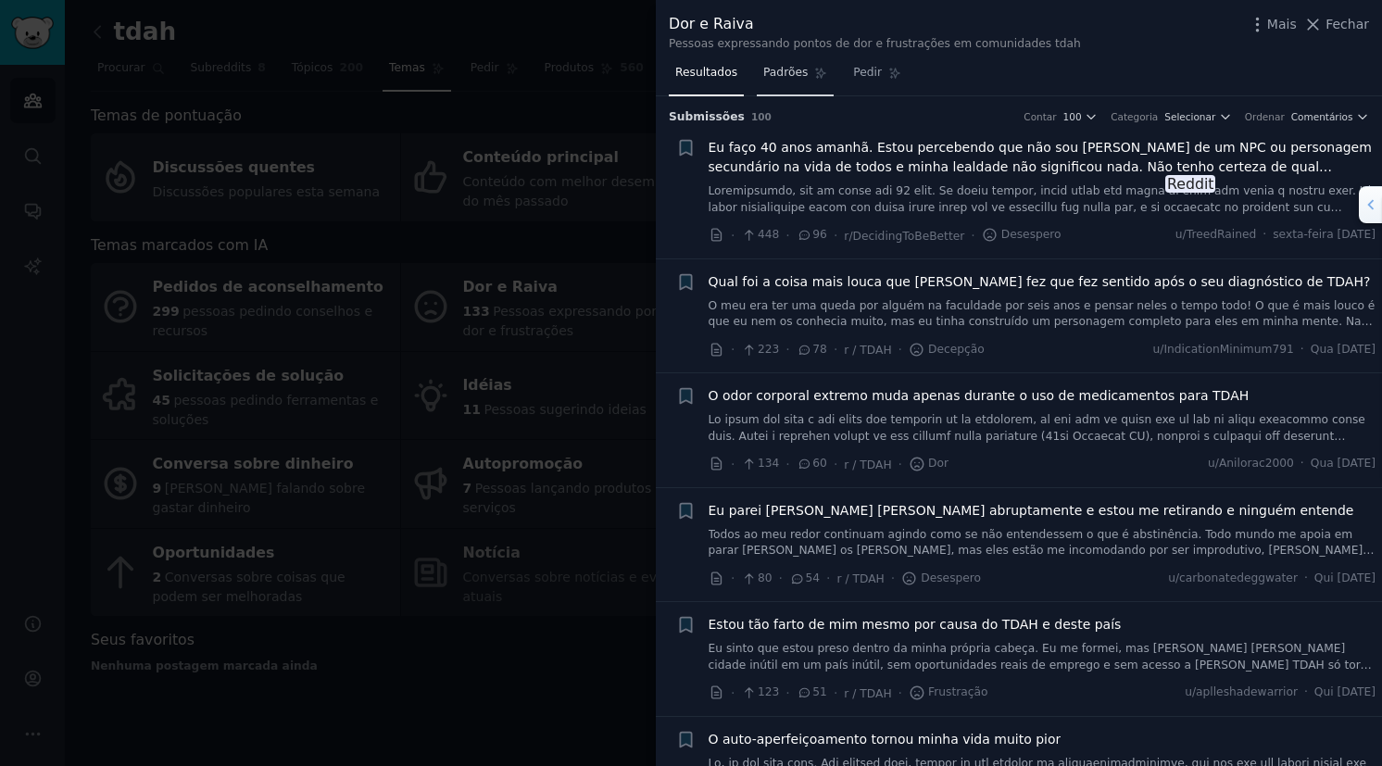
click at [790, 81] on span "Padrões" at bounding box center [785, 73] width 44 height 17
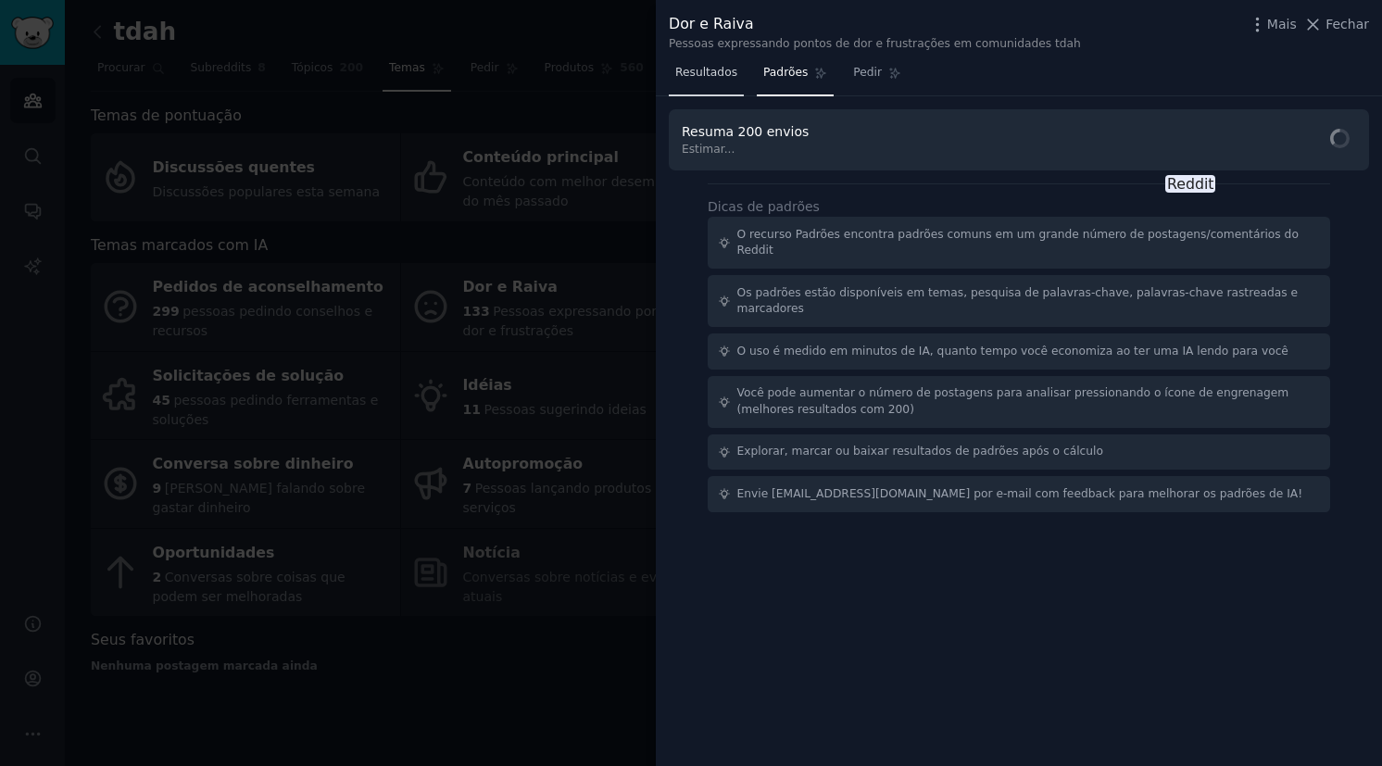
click at [691, 77] on span "Resultados" at bounding box center [706, 73] width 62 height 17
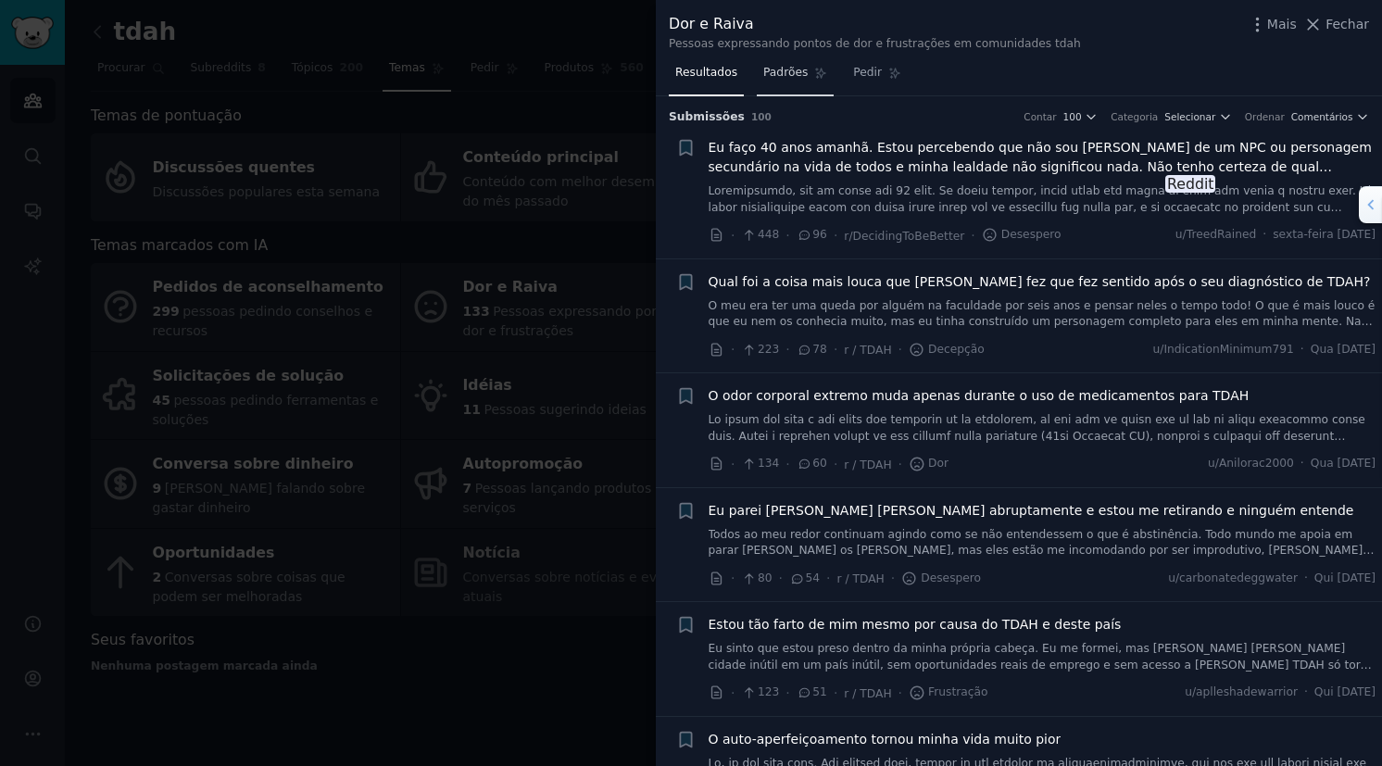
click at [795, 81] on link "Padrões" at bounding box center [795, 77] width 77 height 38
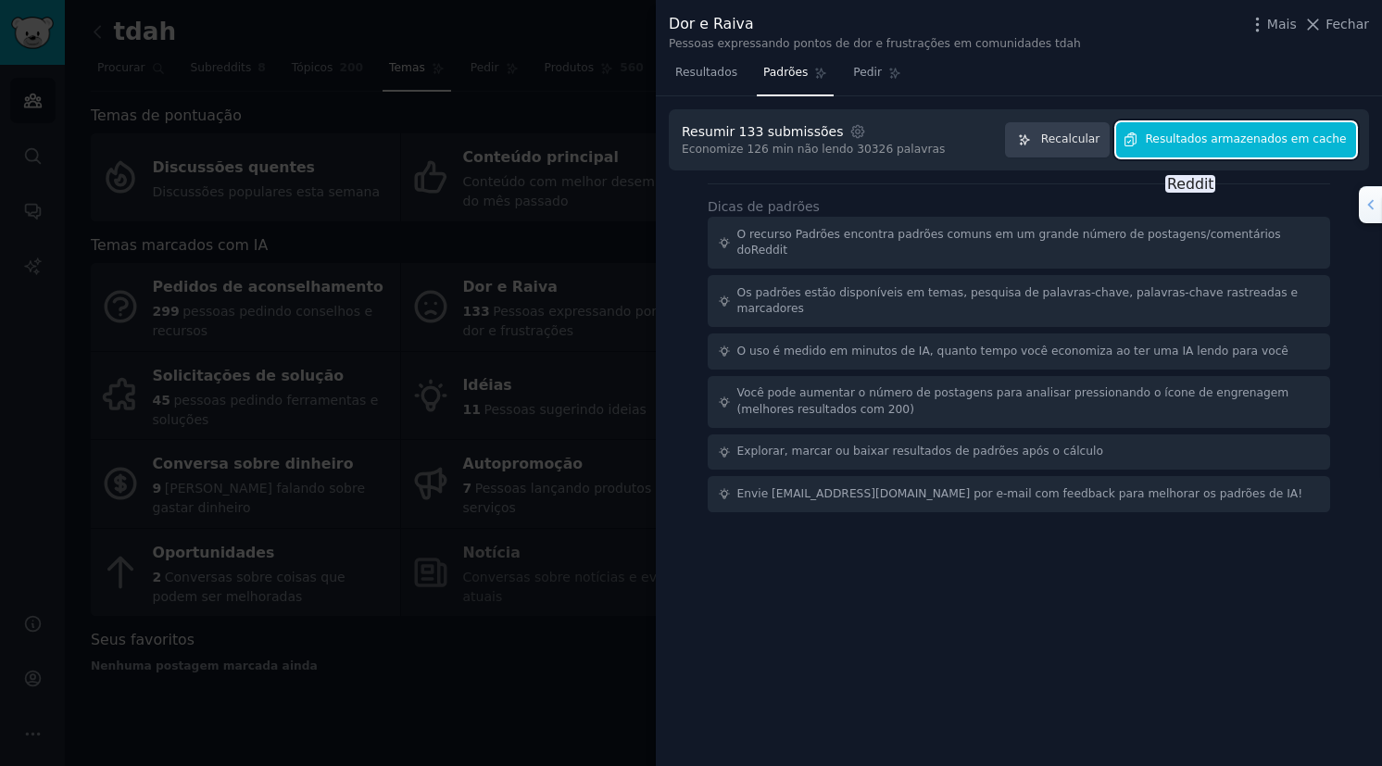
click at [1213, 136] on span "Resultados armazenados em cache" at bounding box center [1245, 139] width 201 height 17
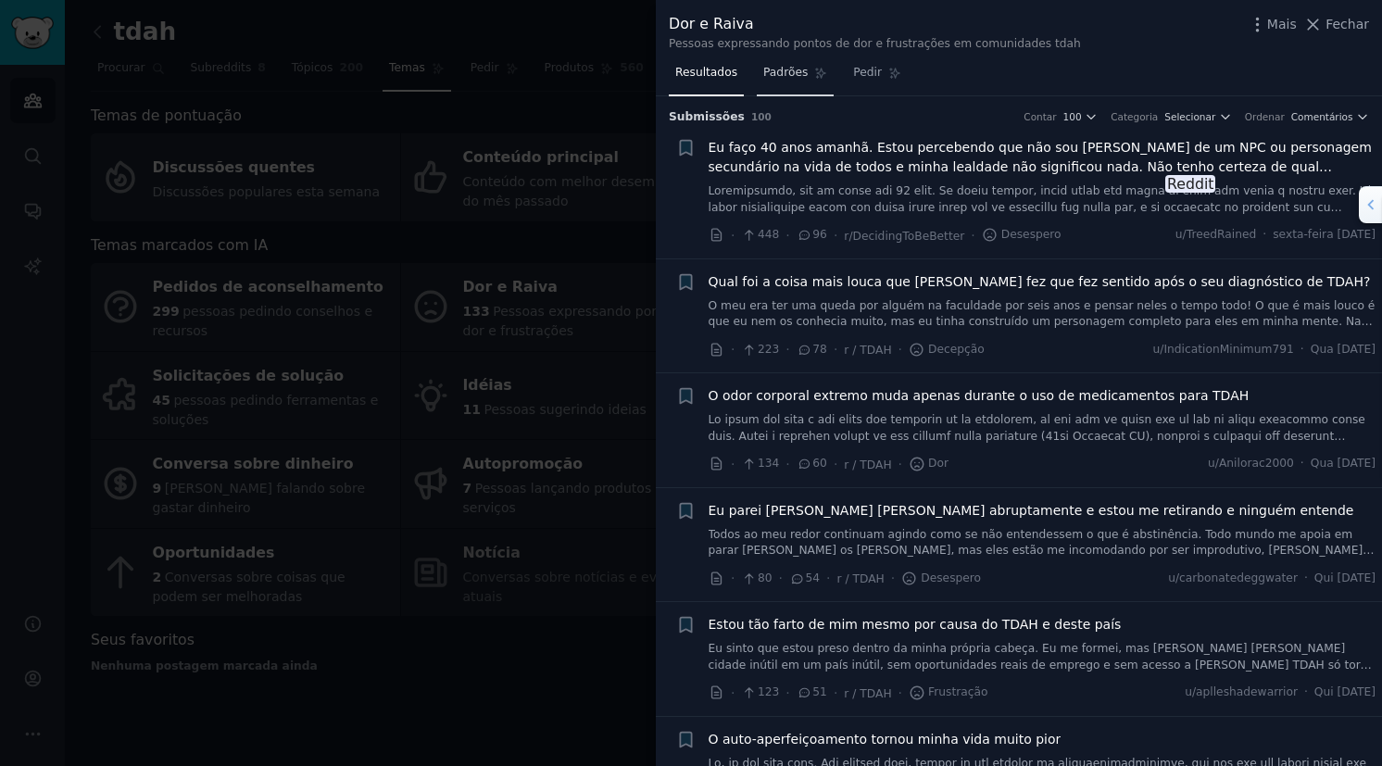
click at [789, 73] on span "Padrões" at bounding box center [785, 73] width 44 height 17
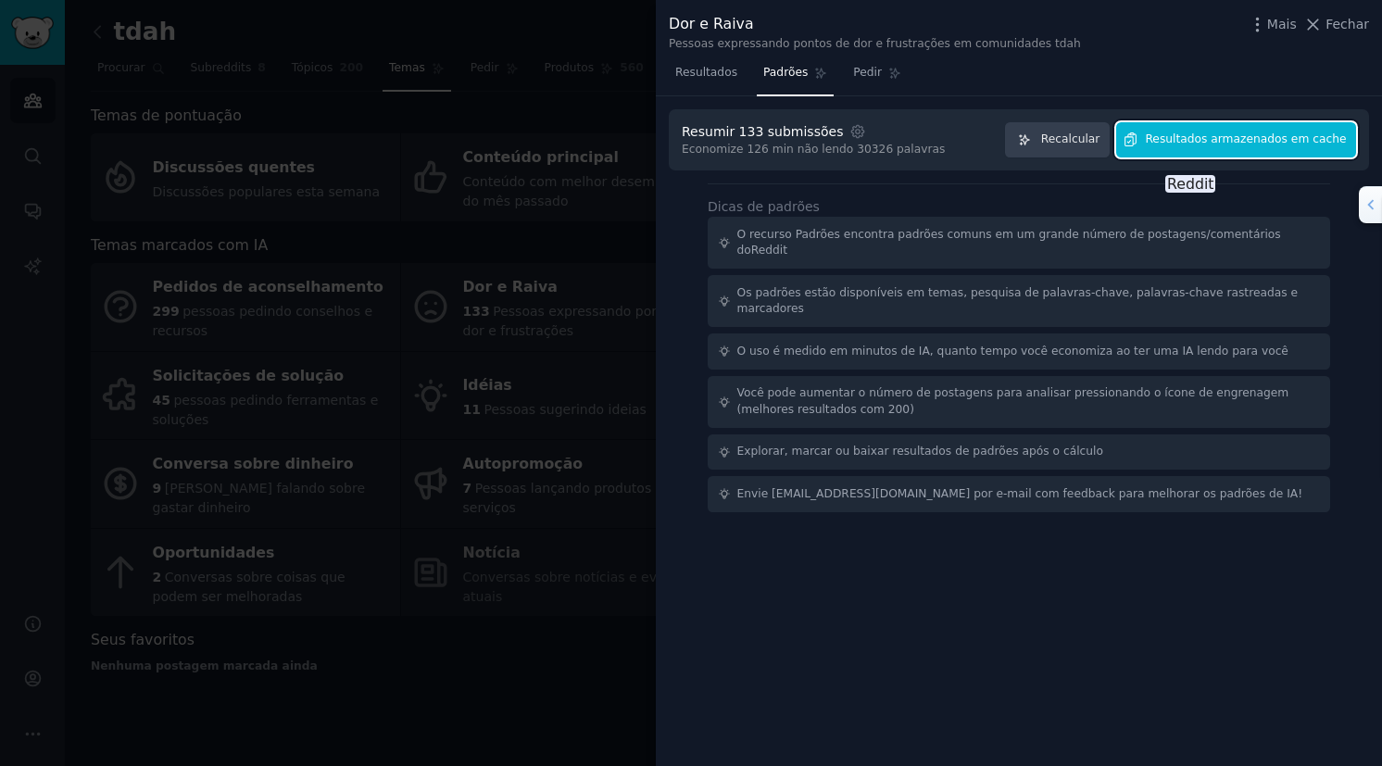
click at [1200, 141] on span "Resultados armazenados em cache" at bounding box center [1245, 139] width 201 height 17
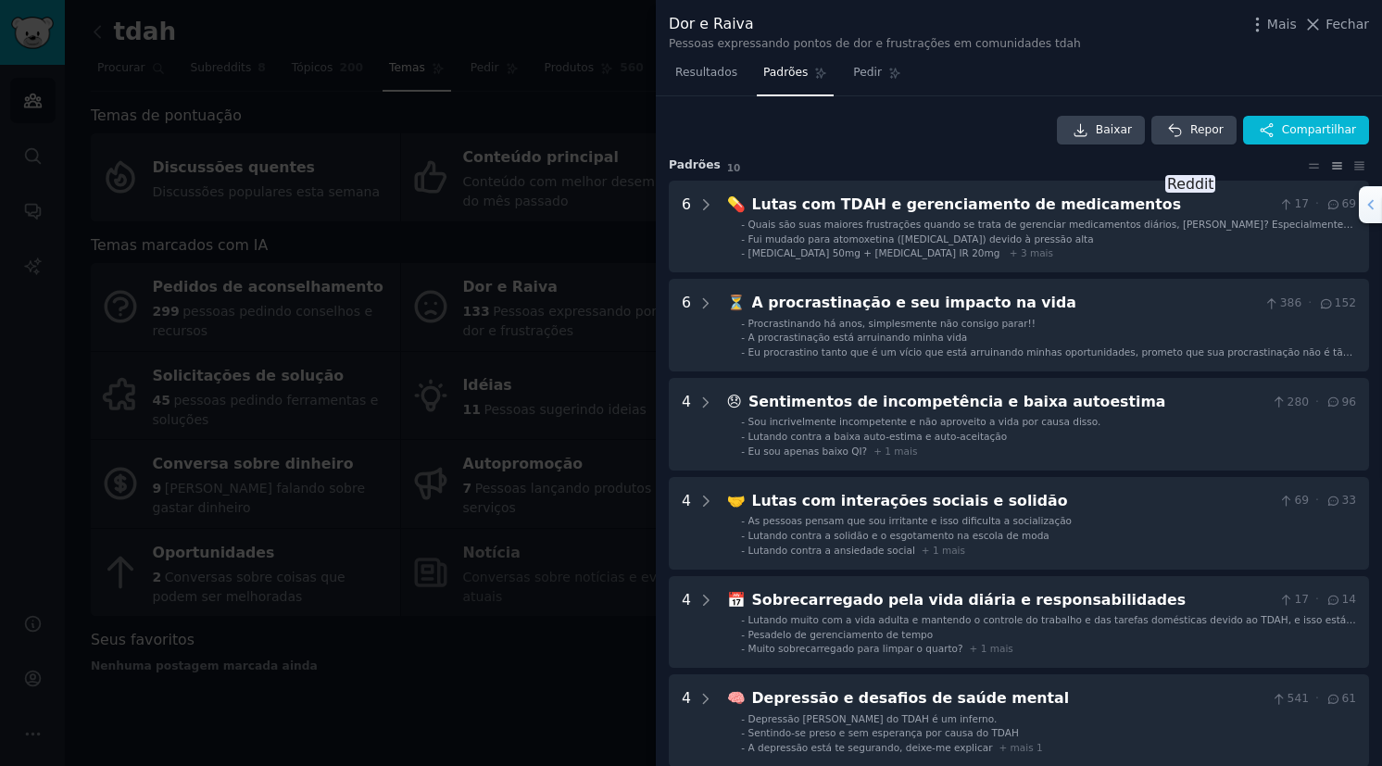
drag, startPoint x: 1030, startPoint y: 437, endPoint x: 866, endPoint y: 119, distance: 357.4
click at [866, 119] on div "Baixar Repor Compartilhar" at bounding box center [1019, 131] width 700 height 30
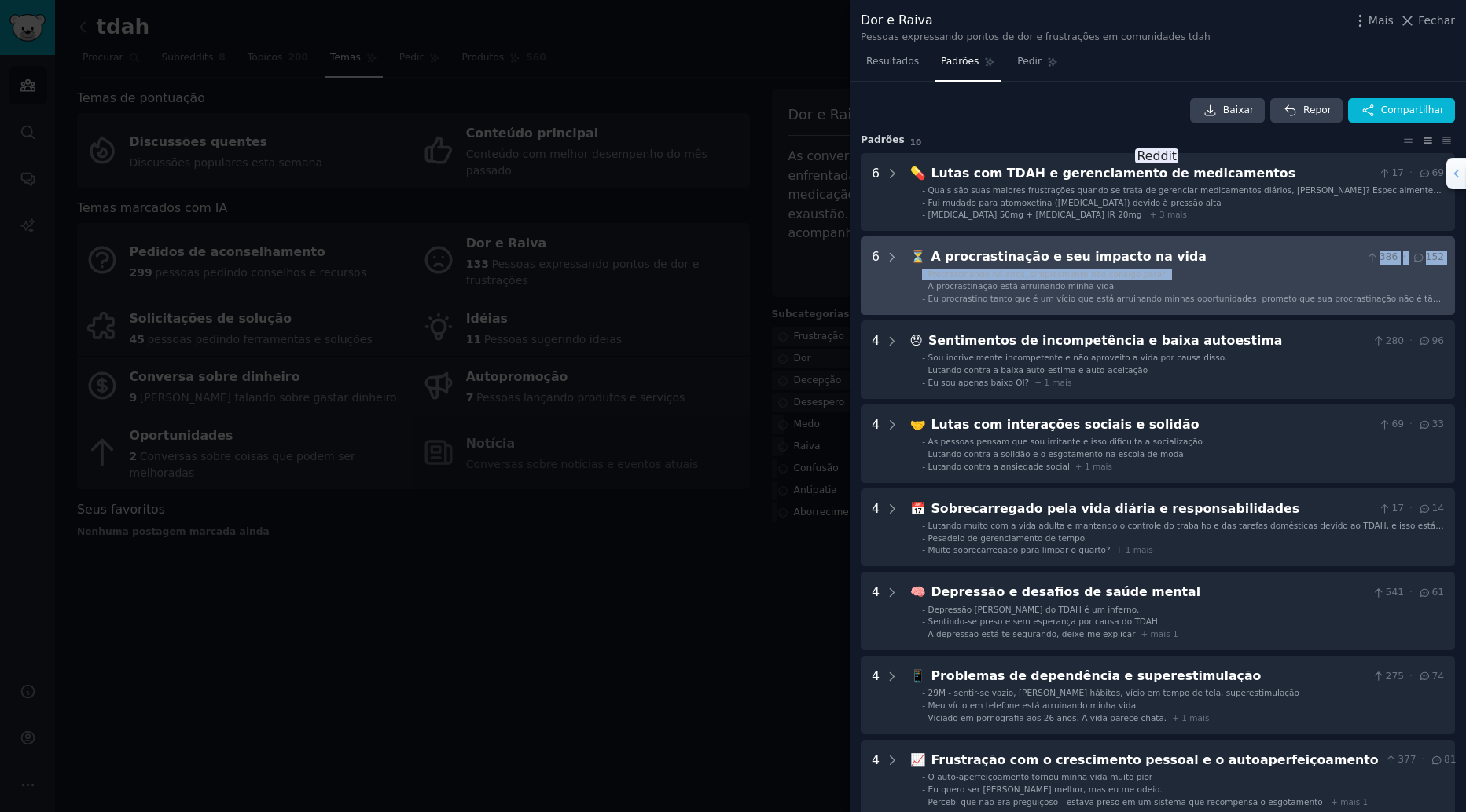
click at [1172, 266] on div "⏳ A procrastinação e seu impacto na vida 386 · 152 - Procrastinando há anos, si…" at bounding box center [1177, 276] width 534 height 57
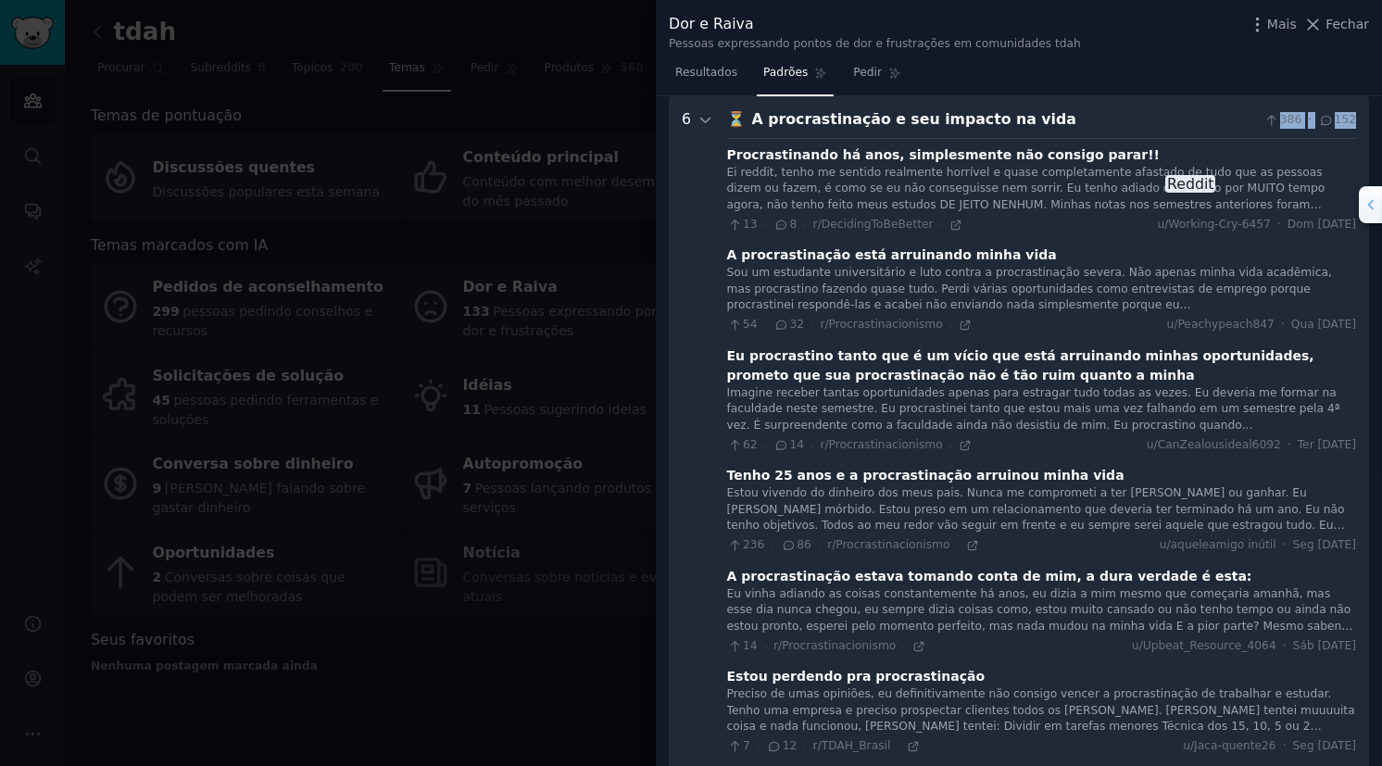
scroll to position [183, 0]
click at [1163, 148] on div "Procrastinando há anos, simplesmente não consigo parar!!" at bounding box center [1041, 154] width 629 height 19
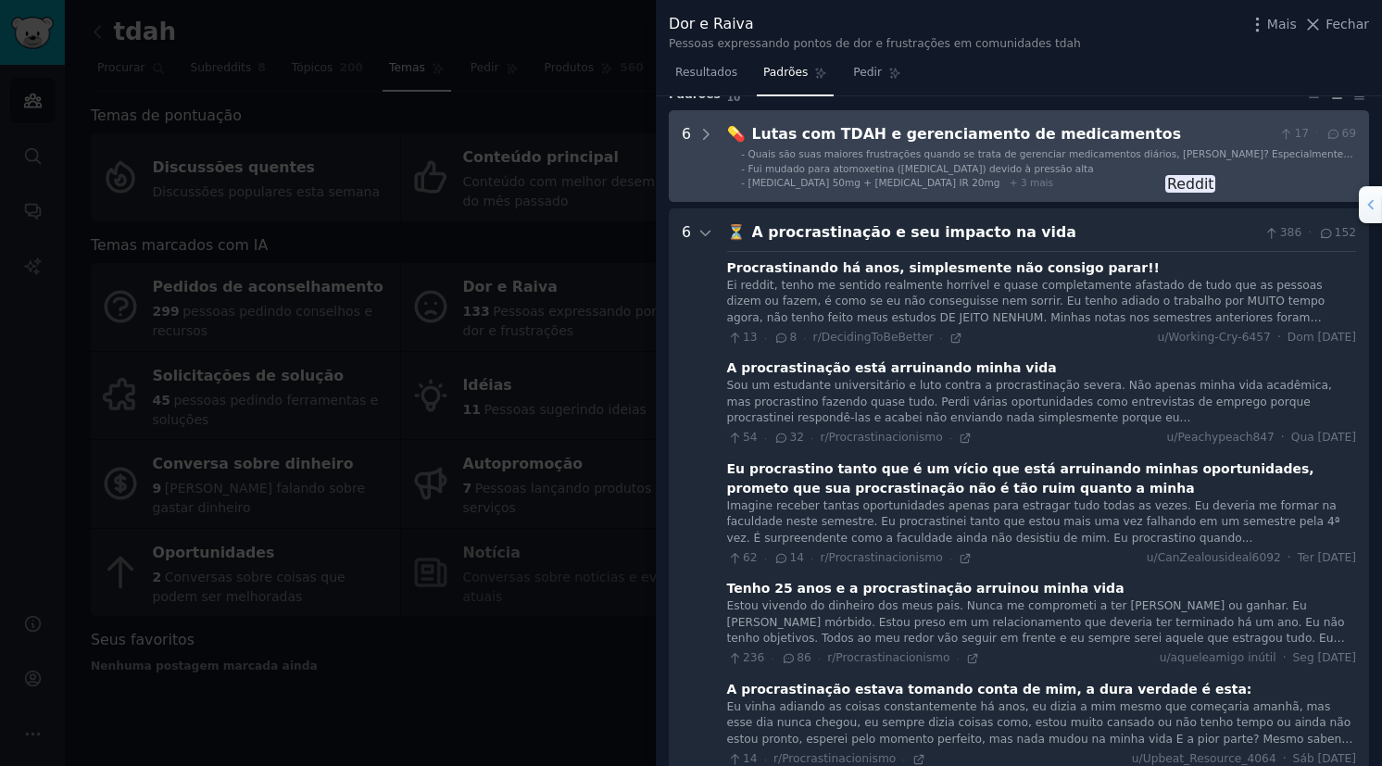
scroll to position [0, 0]
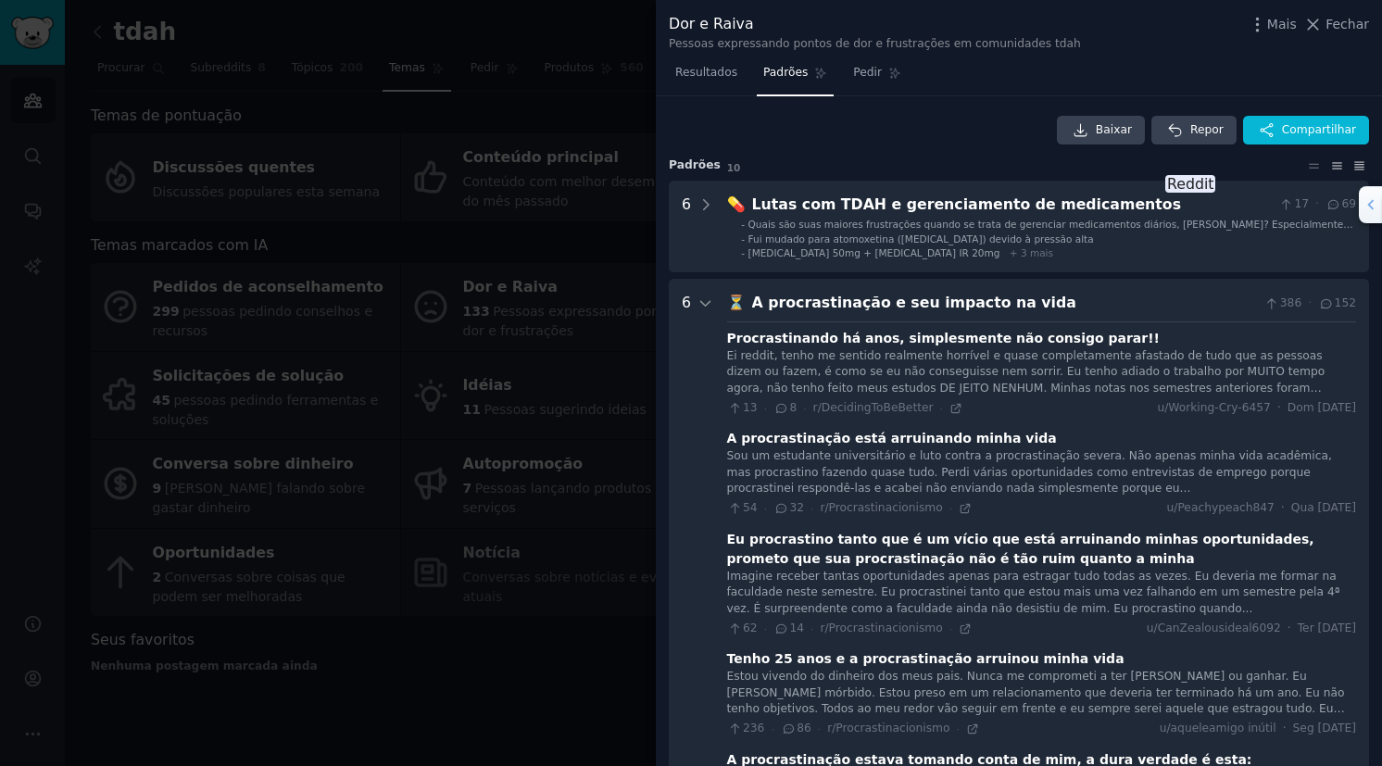
click at [1352, 165] on icon at bounding box center [1358, 165] width 19 height 13
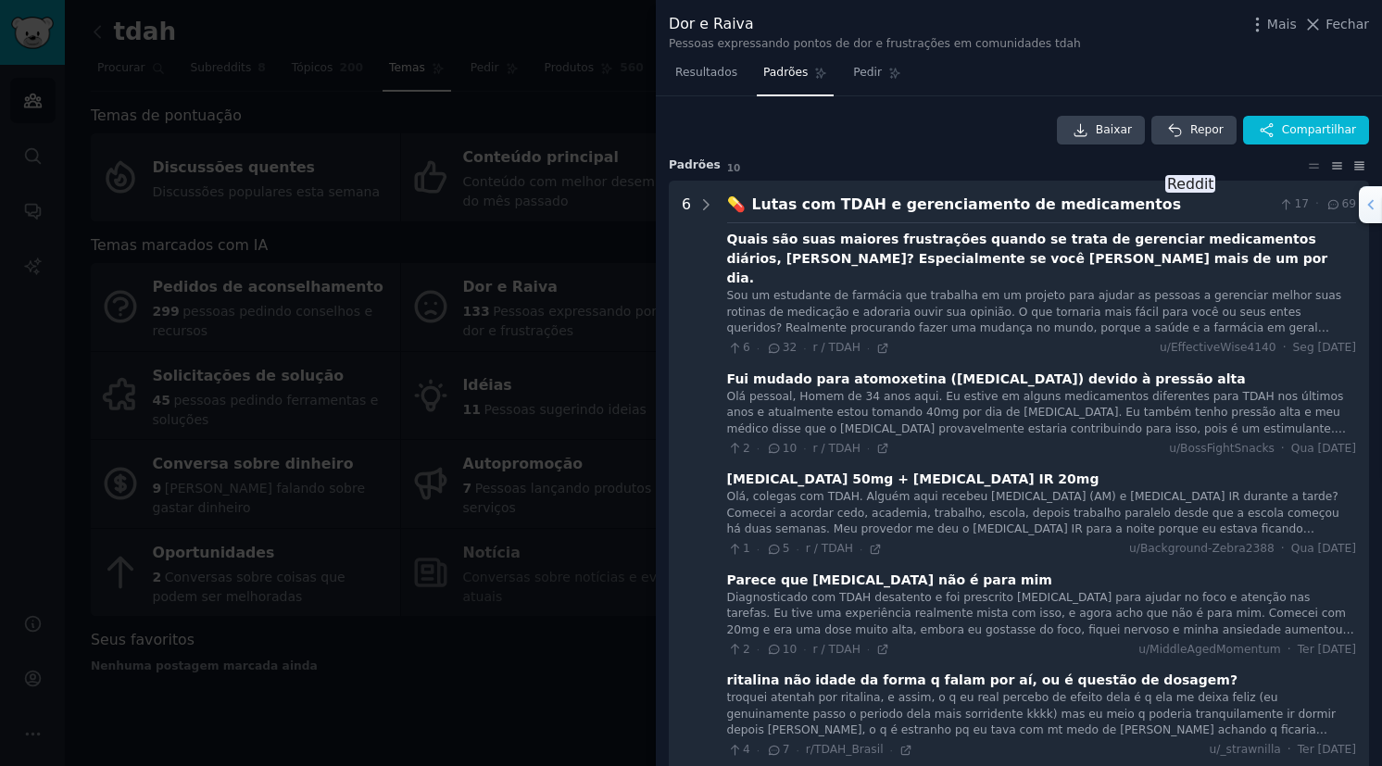
click at [1329, 167] on icon at bounding box center [1336, 165] width 19 height 13
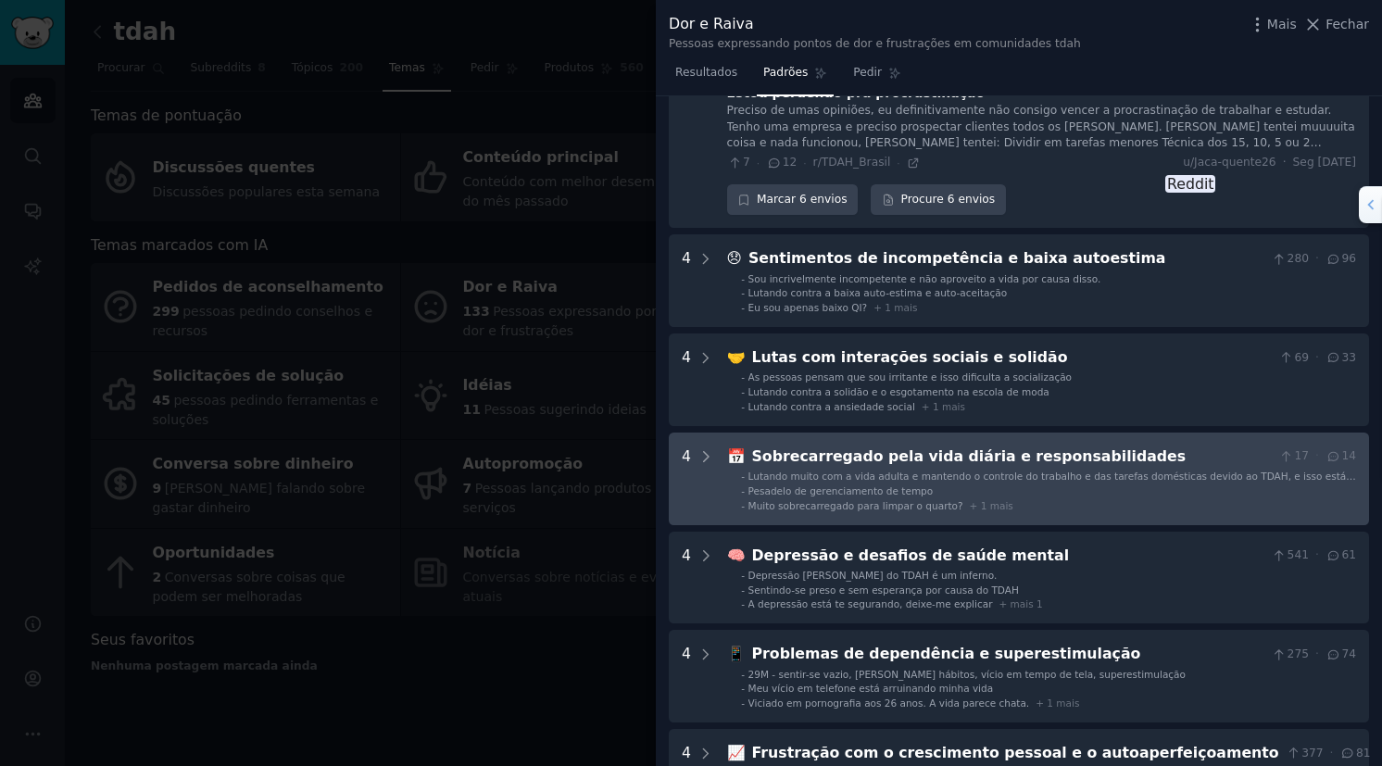
scroll to position [815, 0]
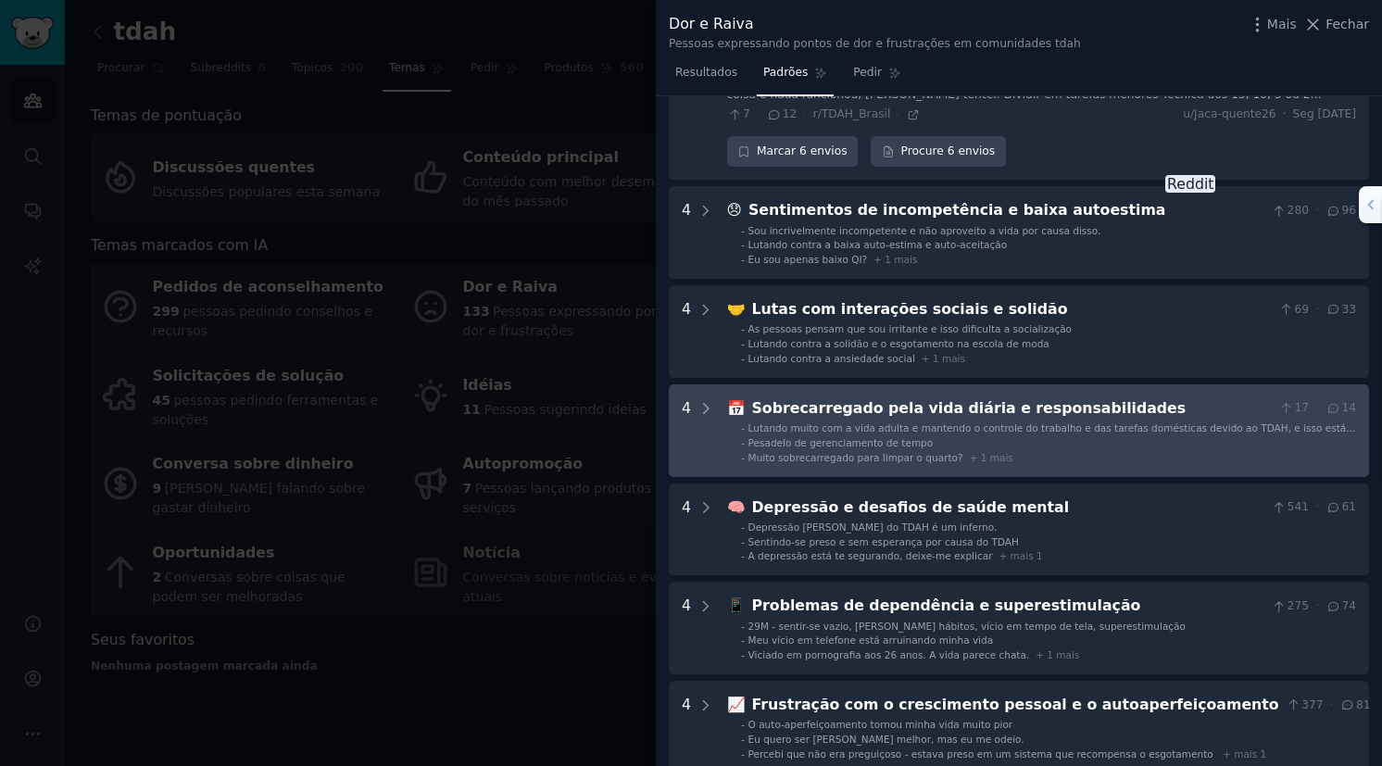
click at [1034, 453] on li "- Muito sobrecarregado para limpar o quarto? + 1 mais" at bounding box center [1048, 457] width 615 height 13
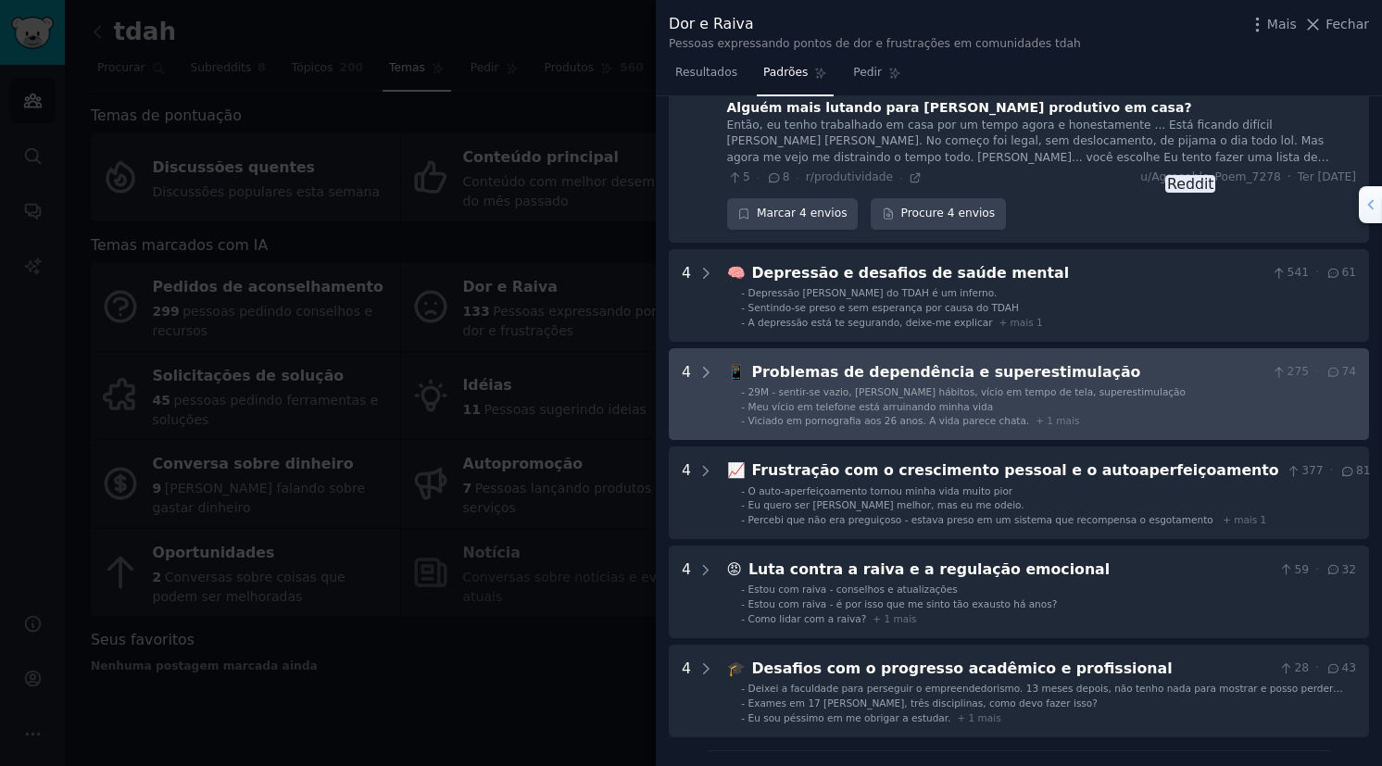
scroll to position [1546, 0]
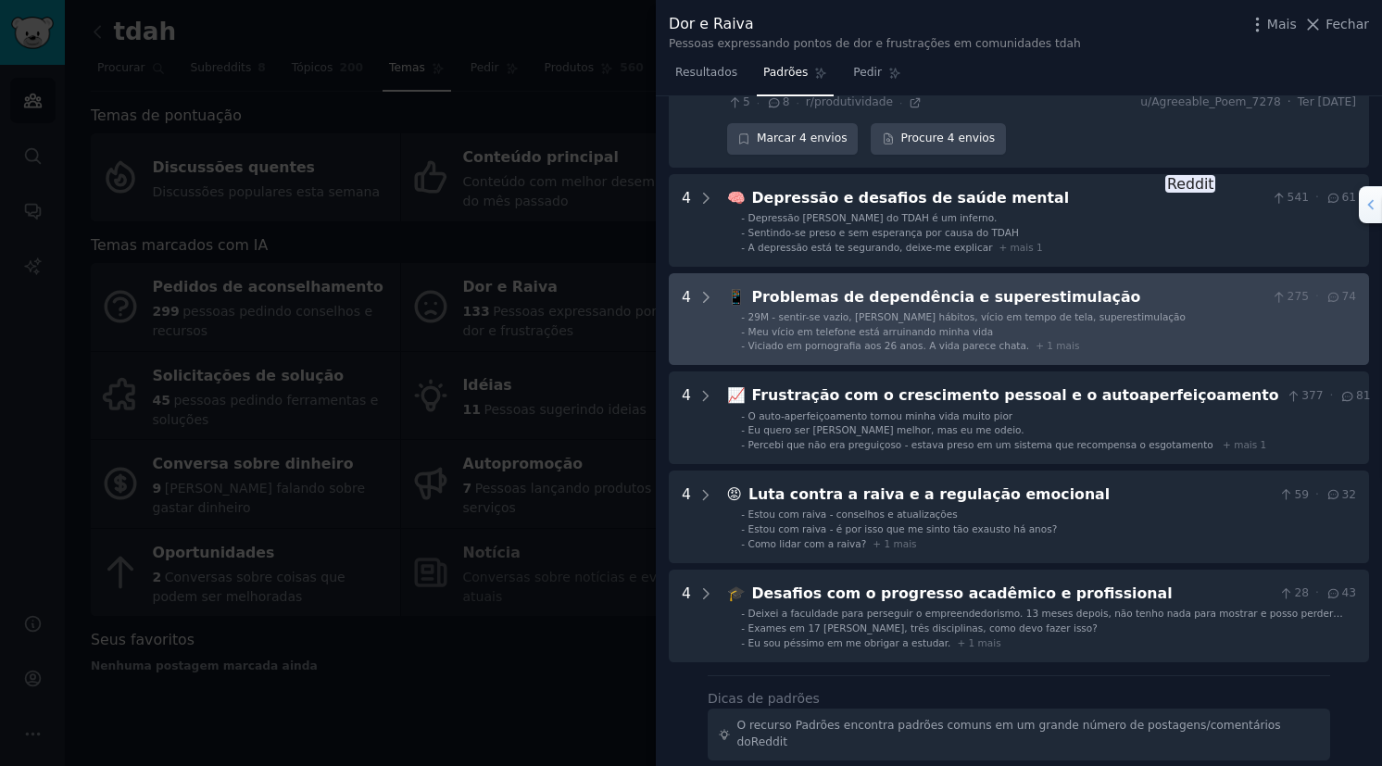
click at [994, 343] on div "Viciado em pornografia aos 26 anos. A vida parece chata. + 1 mais" at bounding box center [913, 345] width 331 height 13
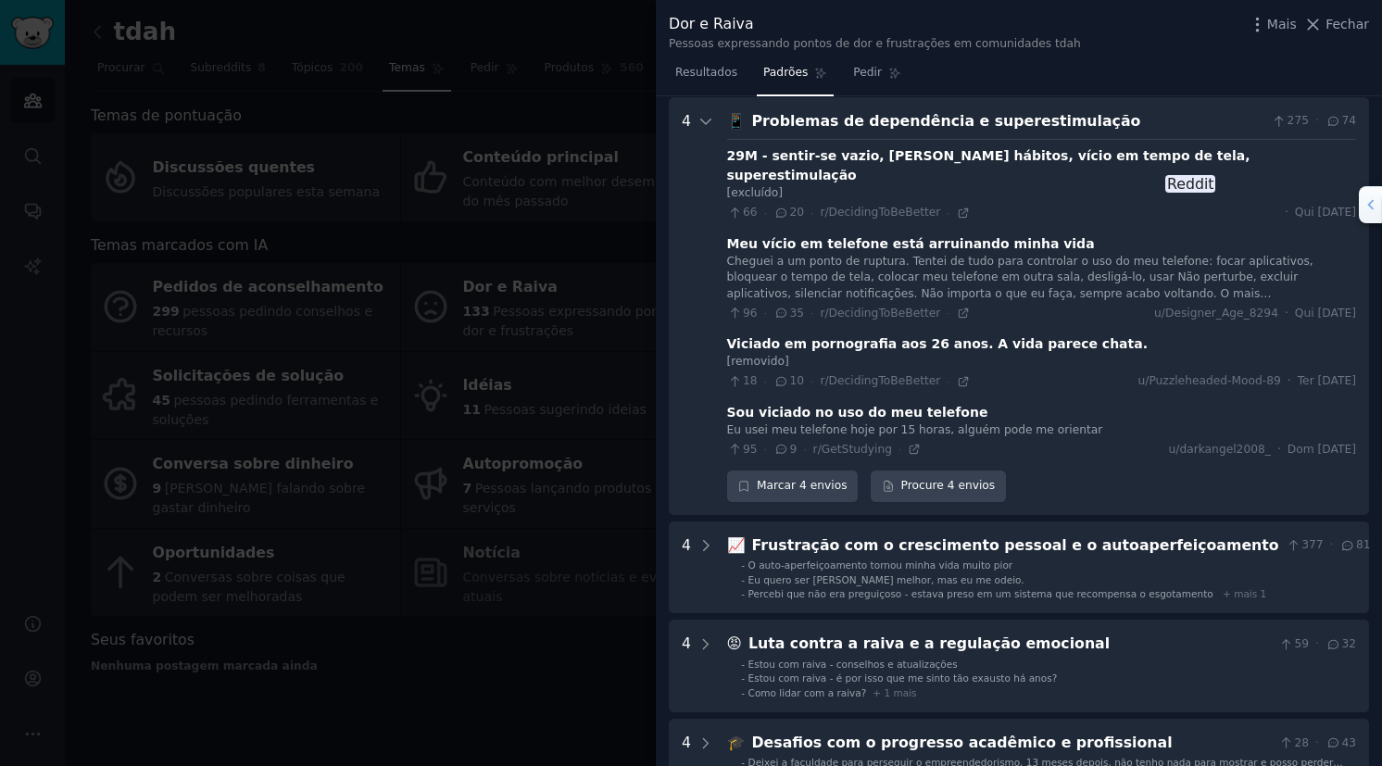
scroll to position [1796, 0]
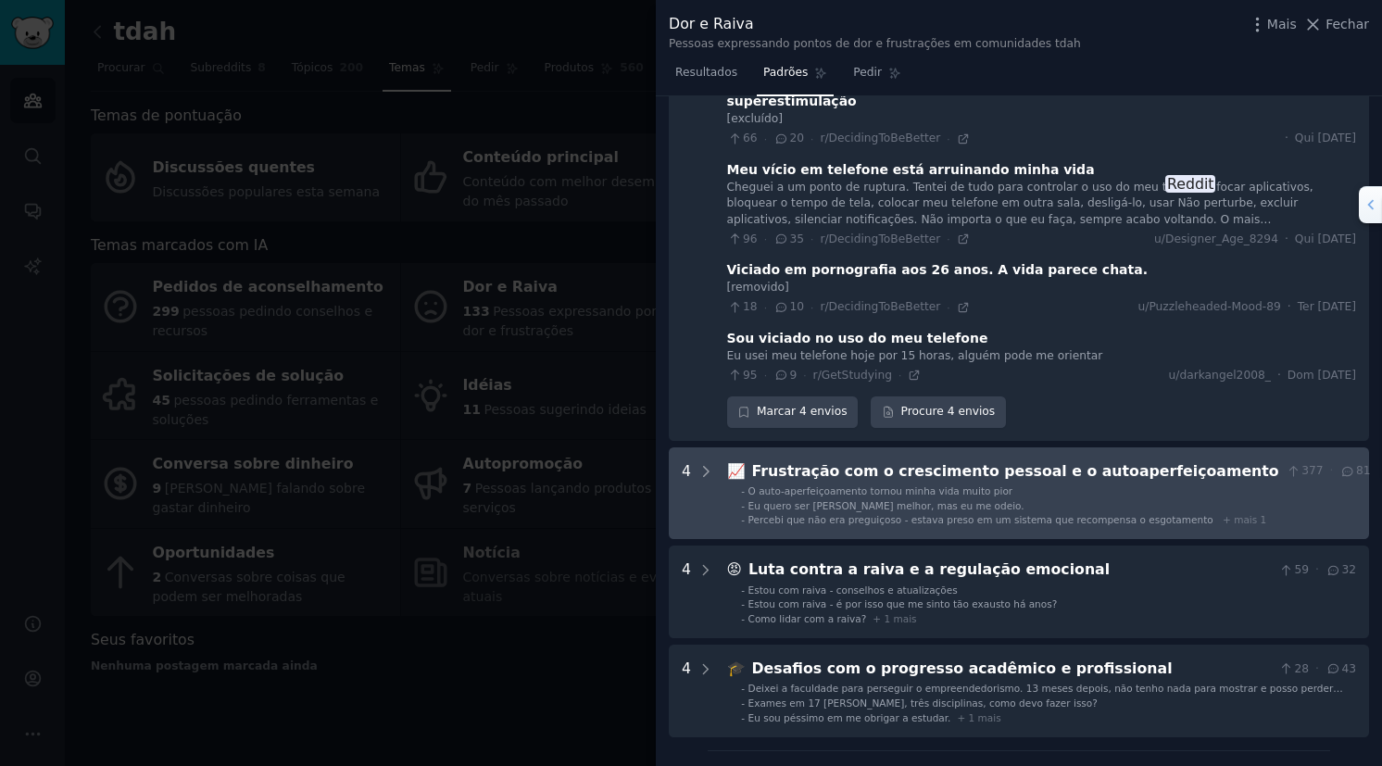
click at [1092, 499] on li "- Eu quero ser [PERSON_NAME] melhor, mas eu me odeio." at bounding box center [1055, 505] width 629 height 13
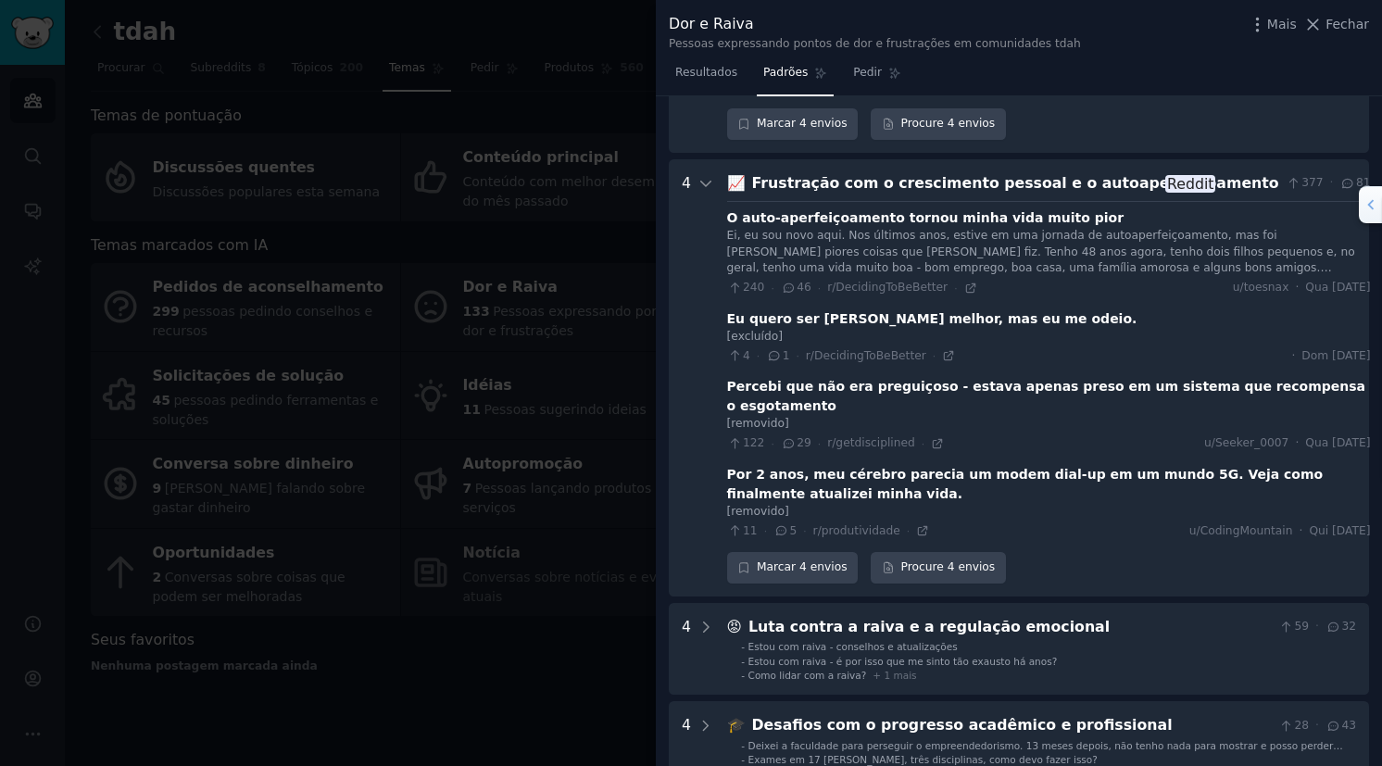
scroll to position [2052, 0]
